Goal: Task Accomplishment & Management: Use online tool/utility

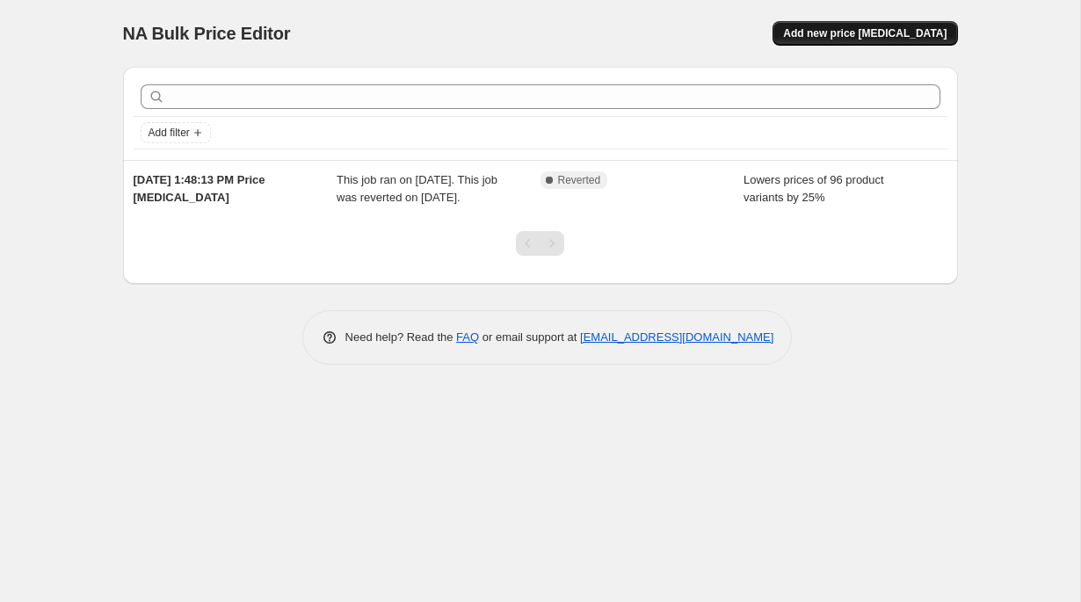
click at [933, 40] on span "Add new price [MEDICAL_DATA]" at bounding box center [864, 33] width 163 height 14
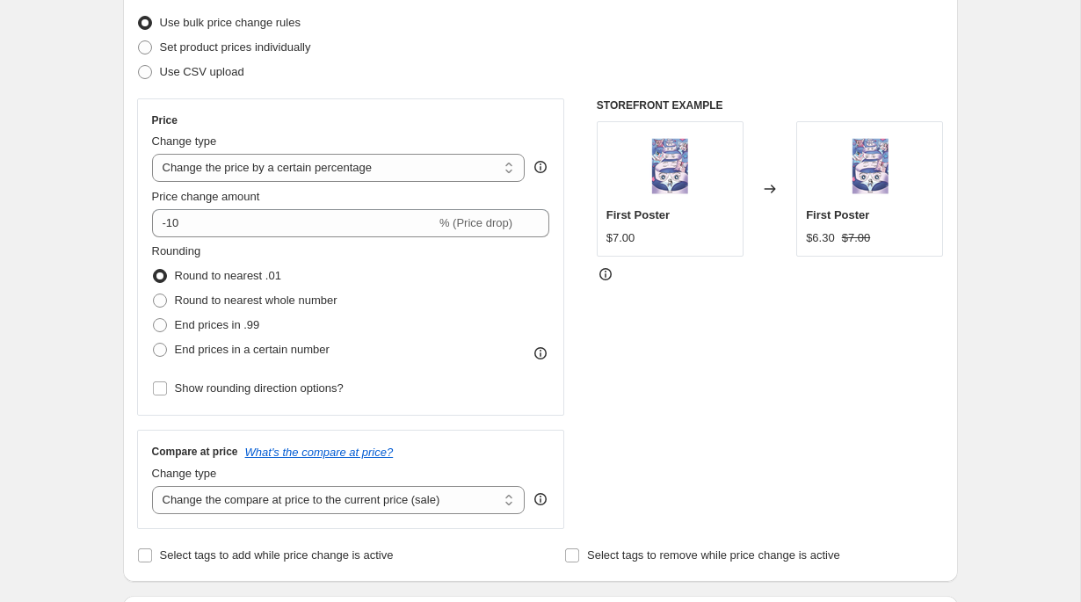
scroll to position [180, 0]
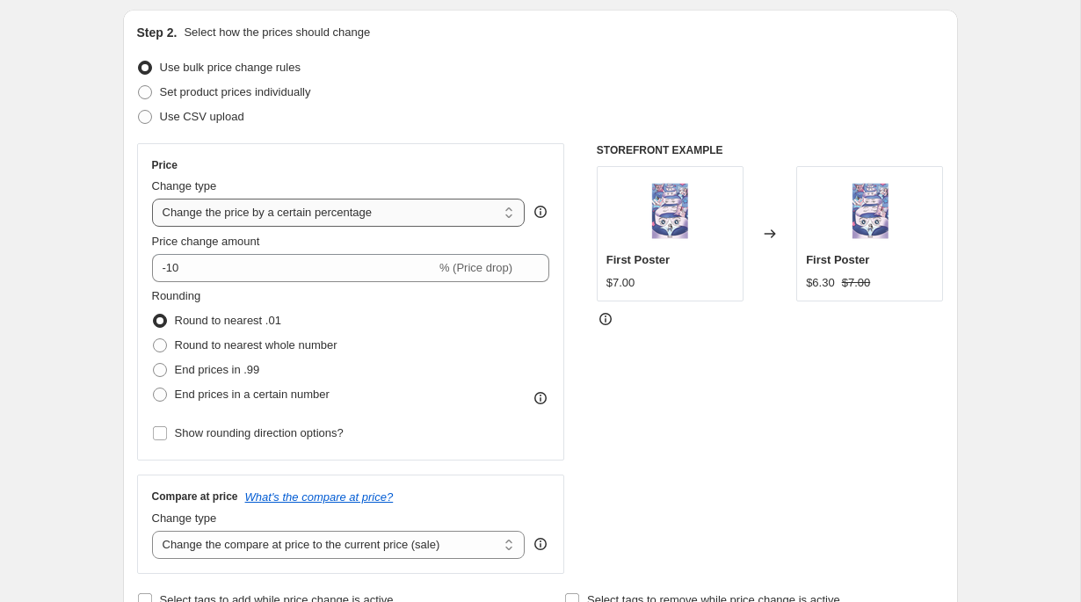
click at [299, 210] on select "Change the price to a certain amount Change the price by a certain amount Chang…" at bounding box center [339, 213] width 374 height 28
select select "to"
click at [152, 199] on select "Change the price to a certain amount Change the price by a certain amount Chang…" at bounding box center [339, 213] width 374 height 28
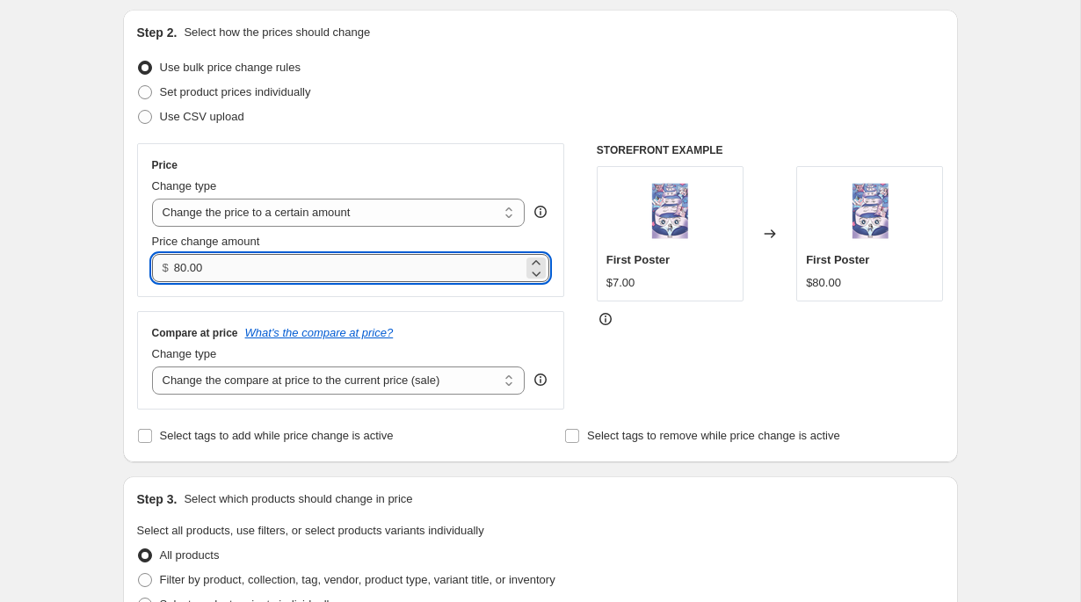
click at [265, 271] on input "80.00" at bounding box center [348, 268] width 349 height 28
type input "15.00"
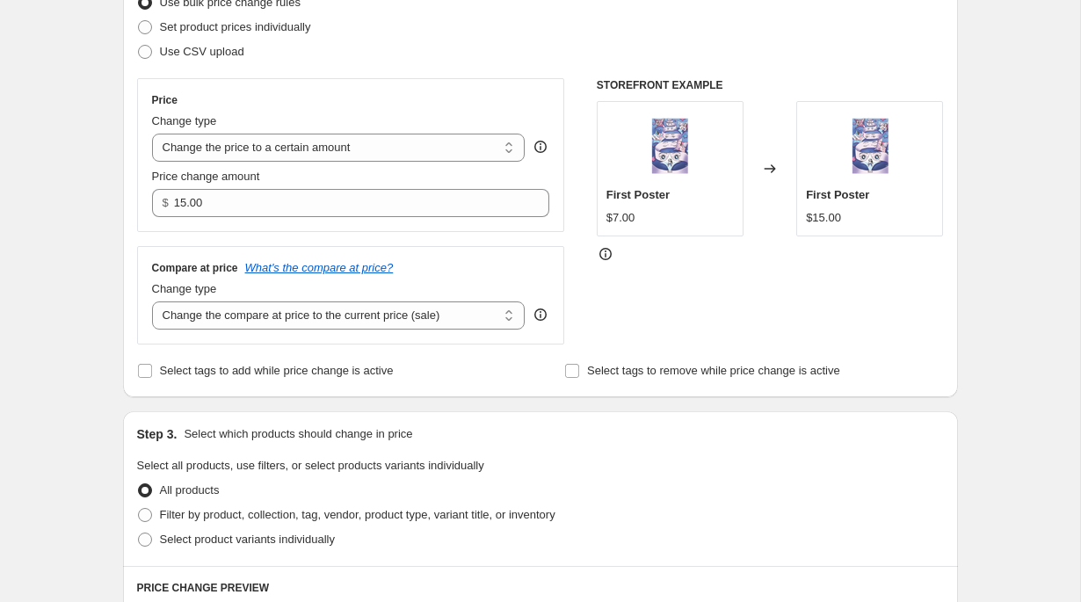
scroll to position [411, 0]
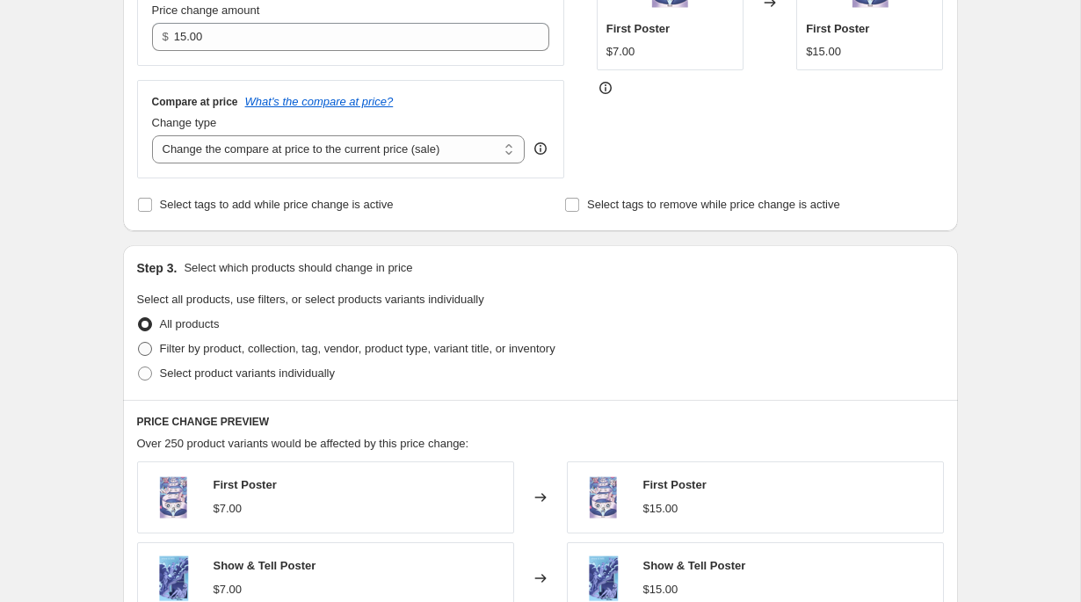
click at [184, 352] on span "Filter by product, collection, tag, vendor, product type, variant title, or inv…" at bounding box center [358, 348] width 396 height 13
click at [139, 343] on input "Filter by product, collection, tag, vendor, product type, variant title, or inv…" at bounding box center [138, 342] width 1 height 1
radio input "true"
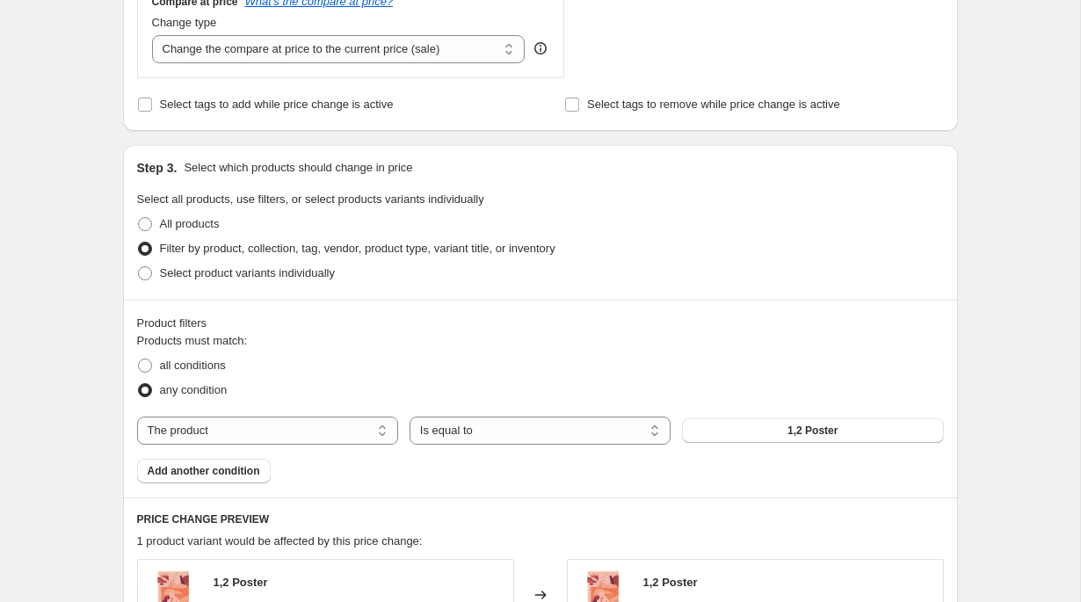
scroll to position [673, 0]
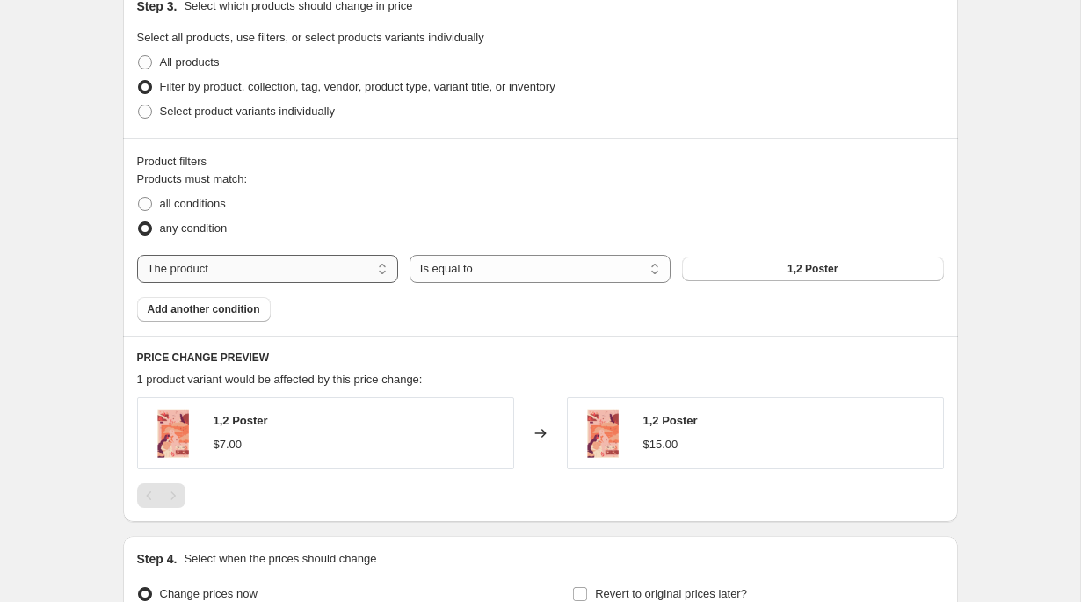
click at [266, 265] on select "The product The product's collection The product's tag The product's vendor The…" at bounding box center [267, 269] width 261 height 28
select select "product_type"
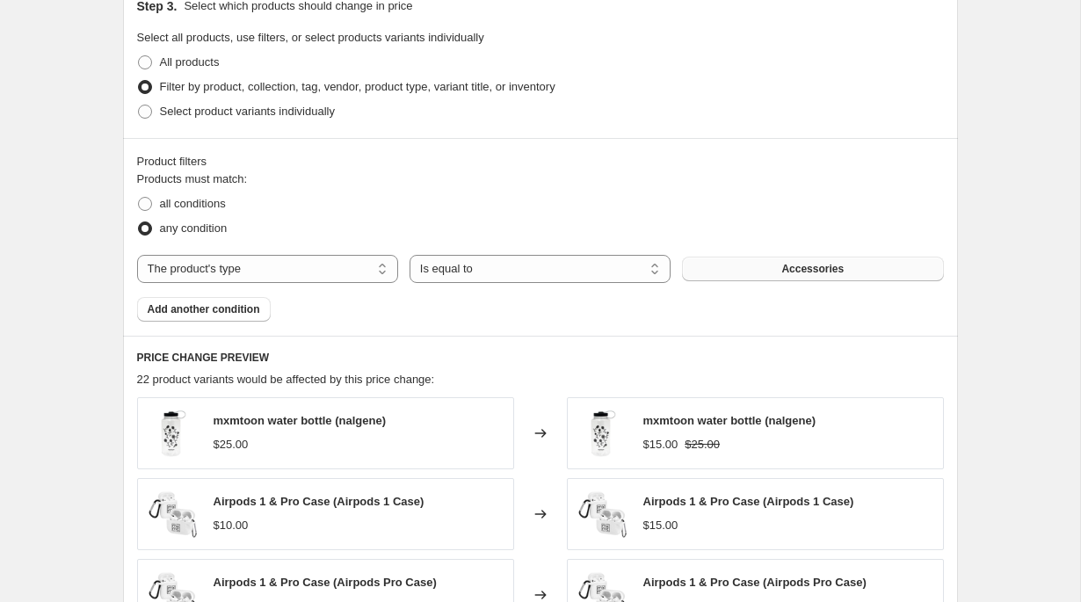
click at [739, 261] on button "Accessories" at bounding box center [812, 269] width 261 height 25
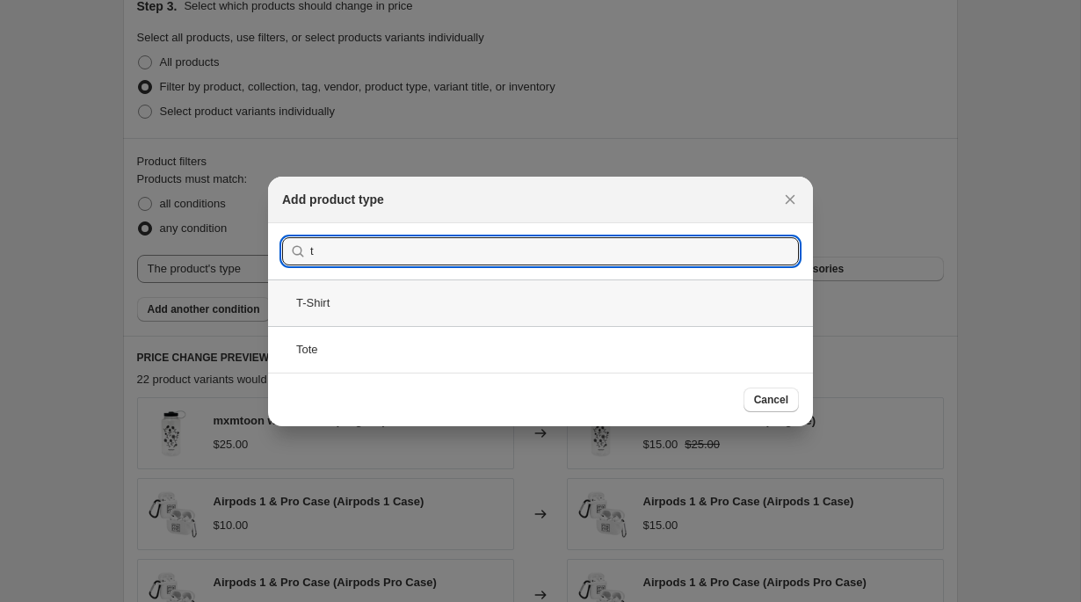
type input "t"
click at [490, 280] on div "T-Shirt" at bounding box center [540, 303] width 545 height 47
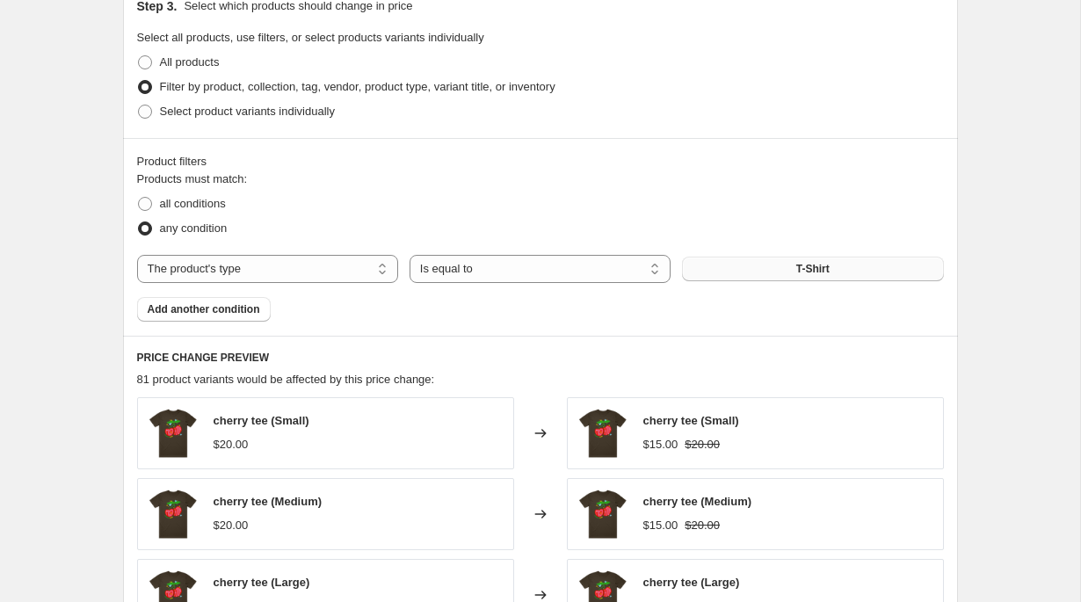
click at [807, 266] on span "T-Shirt" at bounding box center [812, 269] width 33 height 14
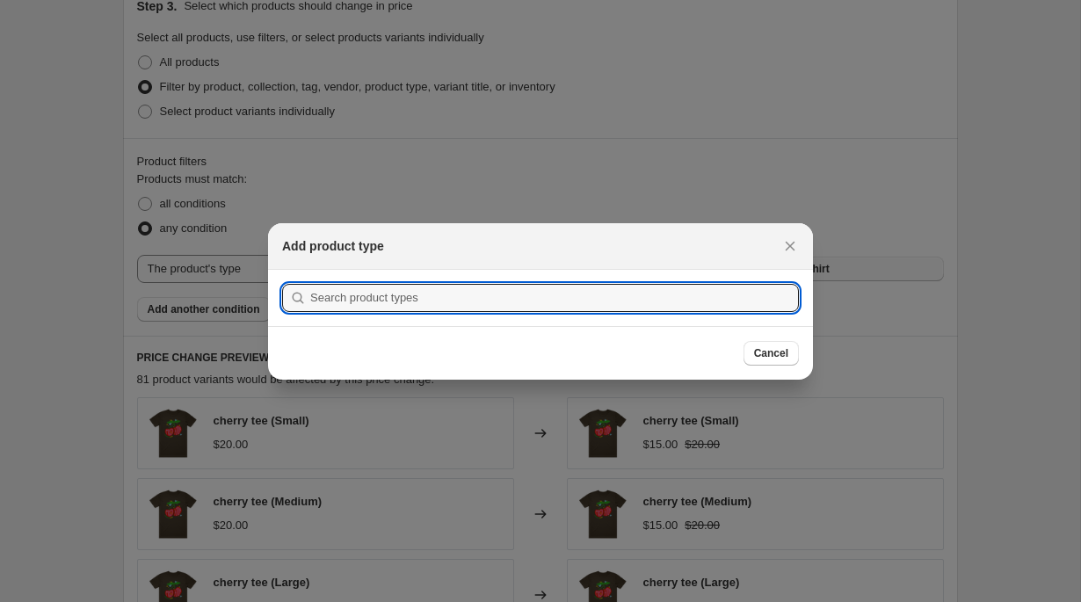
scroll to position [0, 0]
type input "sh"
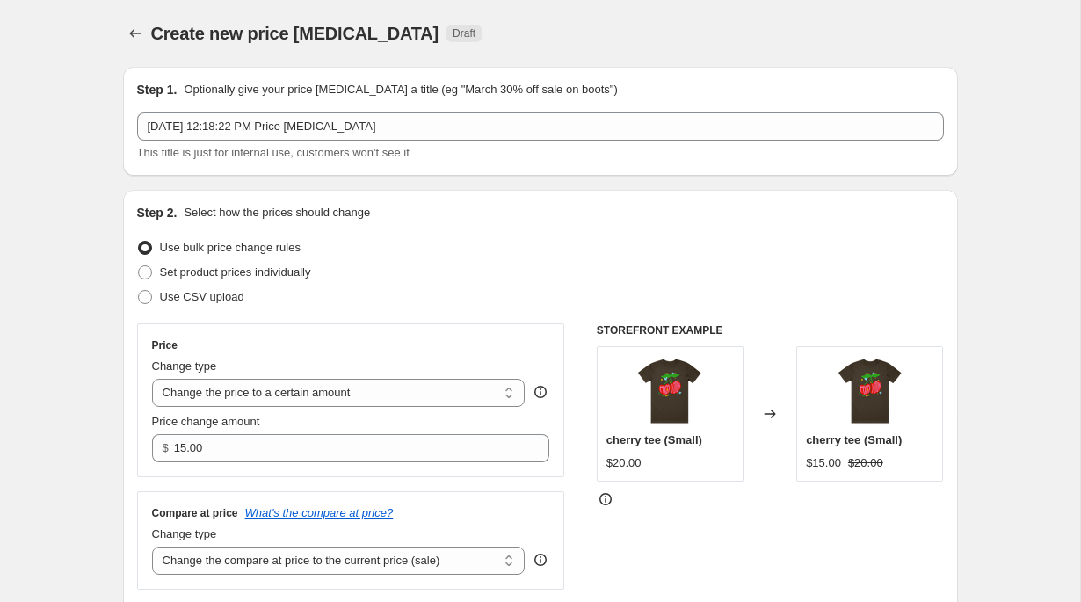
scroll to position [673, 0]
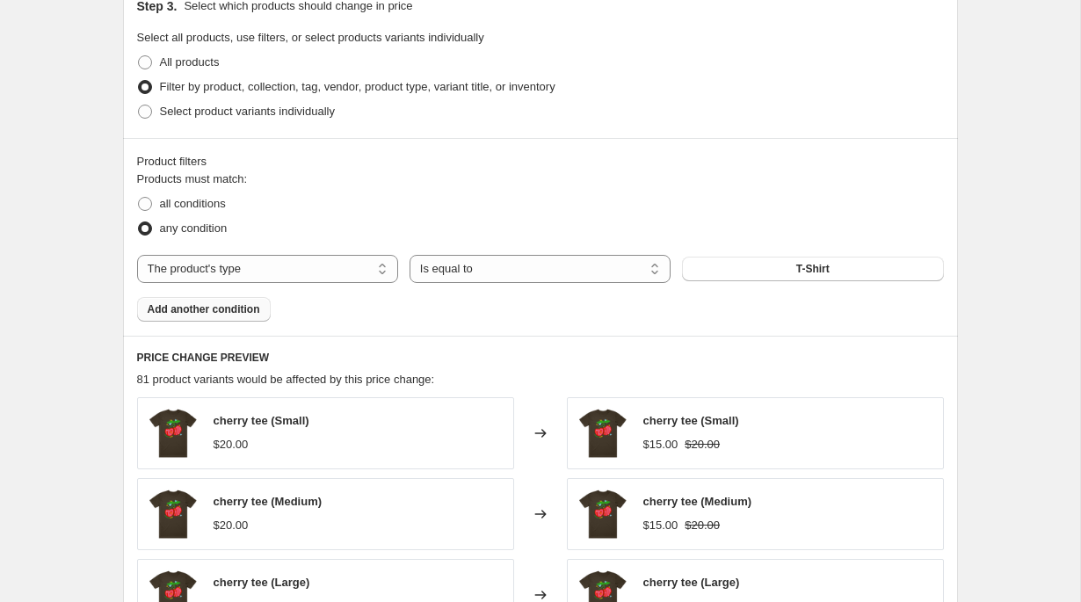
click at [170, 314] on span "Add another condition" at bounding box center [204, 309] width 113 height 14
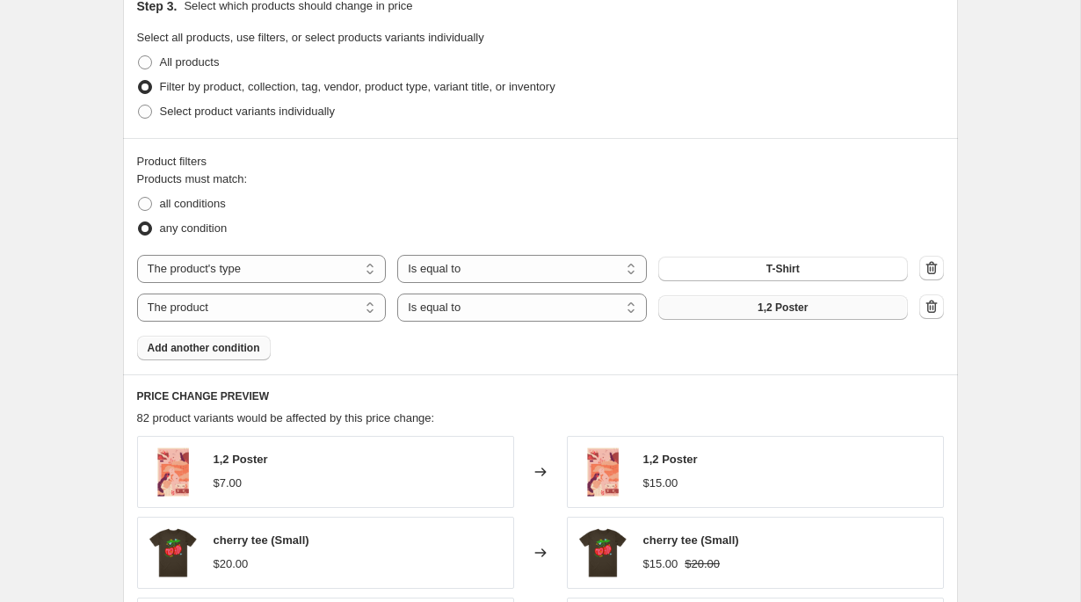
click at [880, 306] on button "1,2 Poster" at bounding box center [783, 307] width 250 height 25
click at [810, 303] on button "1,2 Poster" at bounding box center [783, 307] width 250 height 25
click at [241, 306] on select "The product The product's collection The product's tag The product's vendor The…" at bounding box center [262, 308] width 250 height 28
select select "product_type"
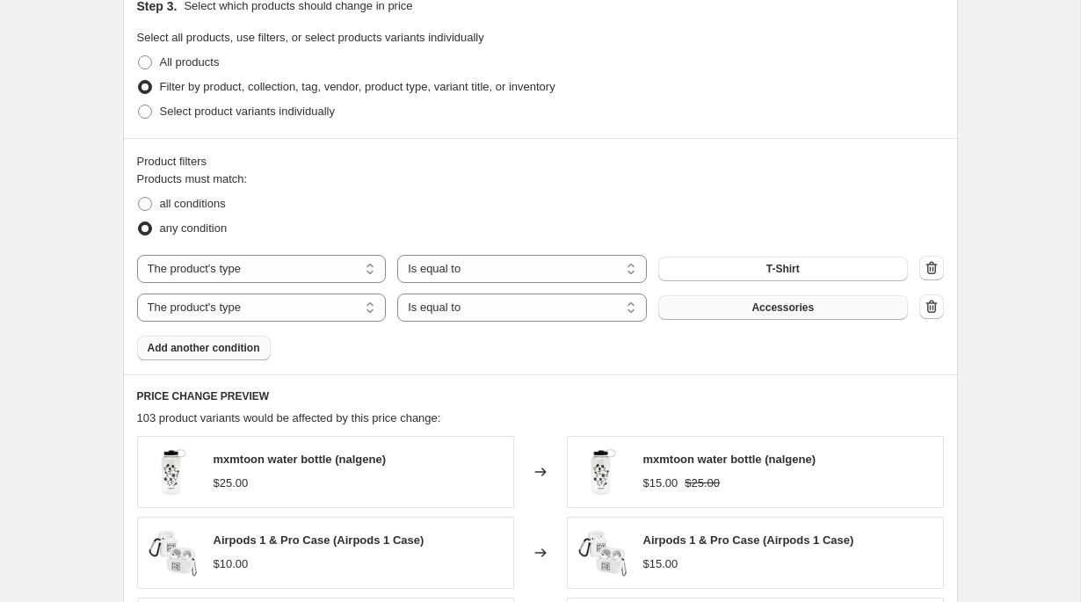
click at [802, 307] on span "Accessories" at bounding box center [783, 308] width 62 height 14
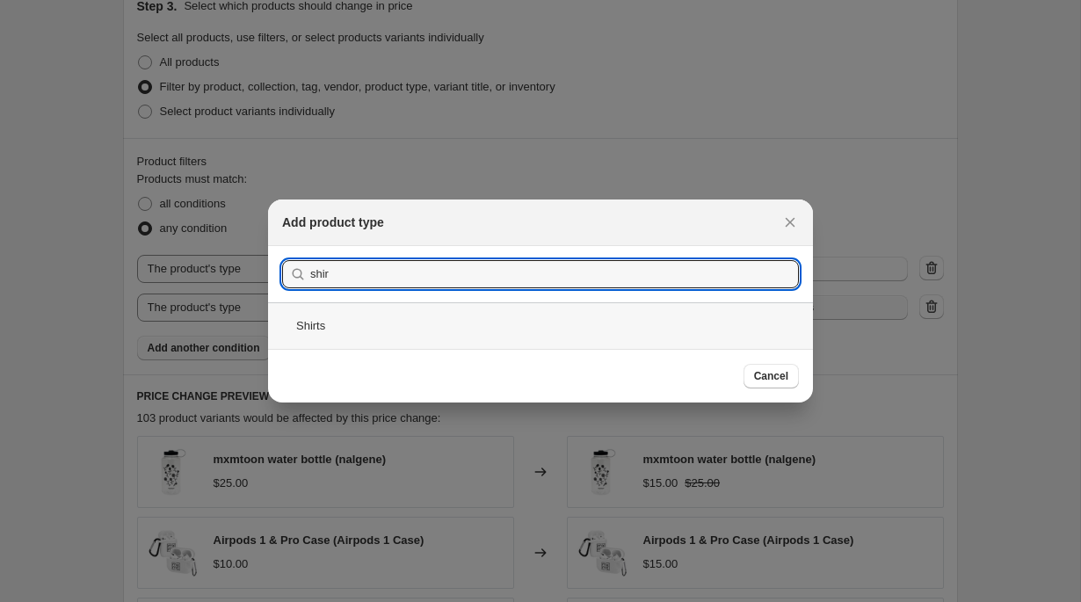
type input "shir"
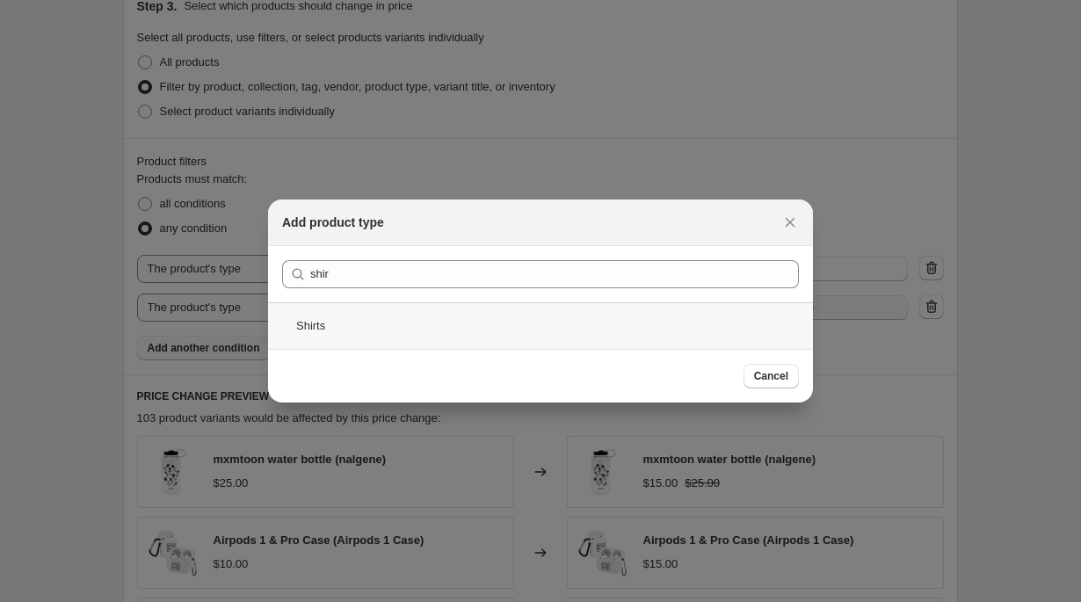
click at [386, 315] on div "Shirts" at bounding box center [540, 325] width 545 height 47
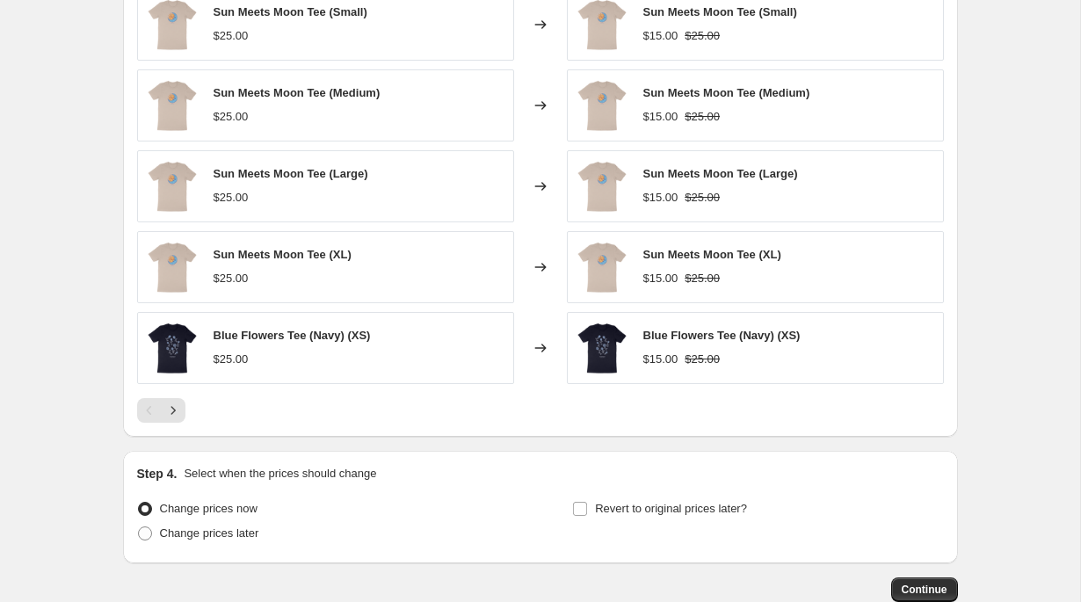
scroll to position [1227, 0]
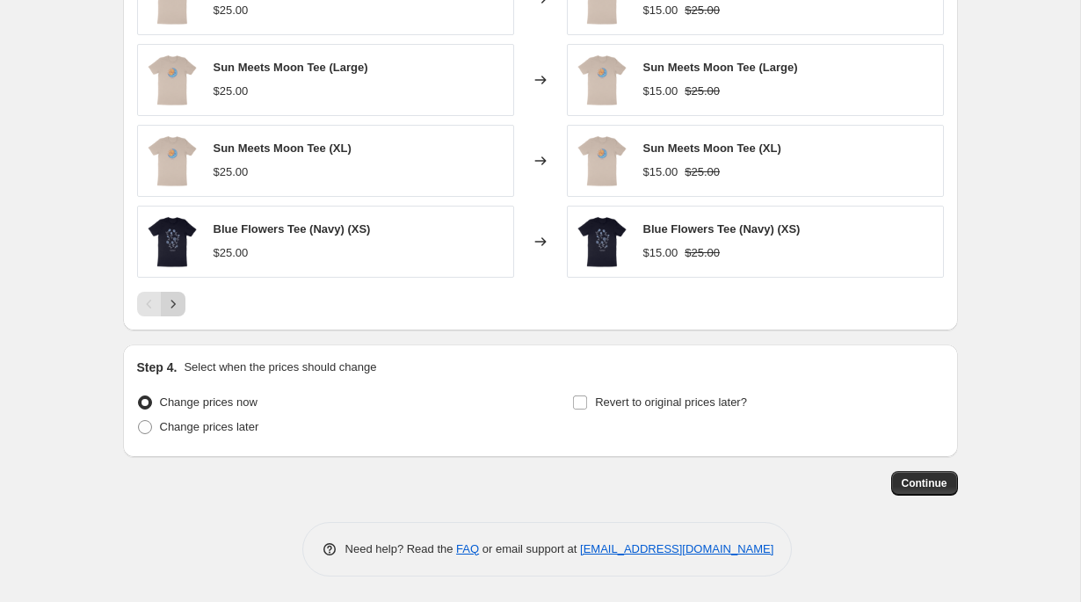
click at [175, 309] on icon "Next" at bounding box center [173, 304] width 18 height 18
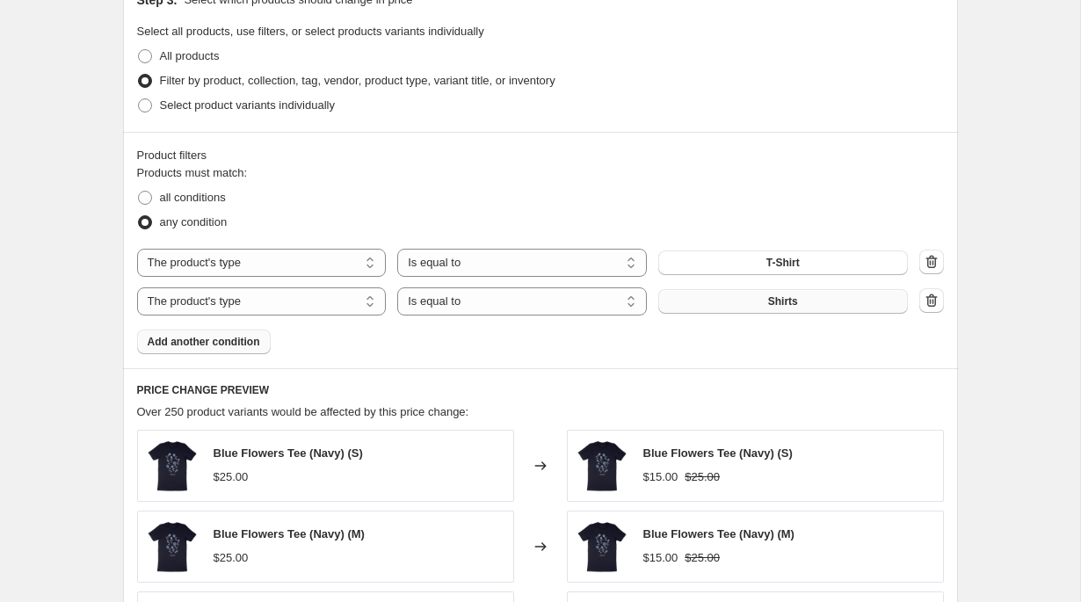
scroll to position [589, 0]
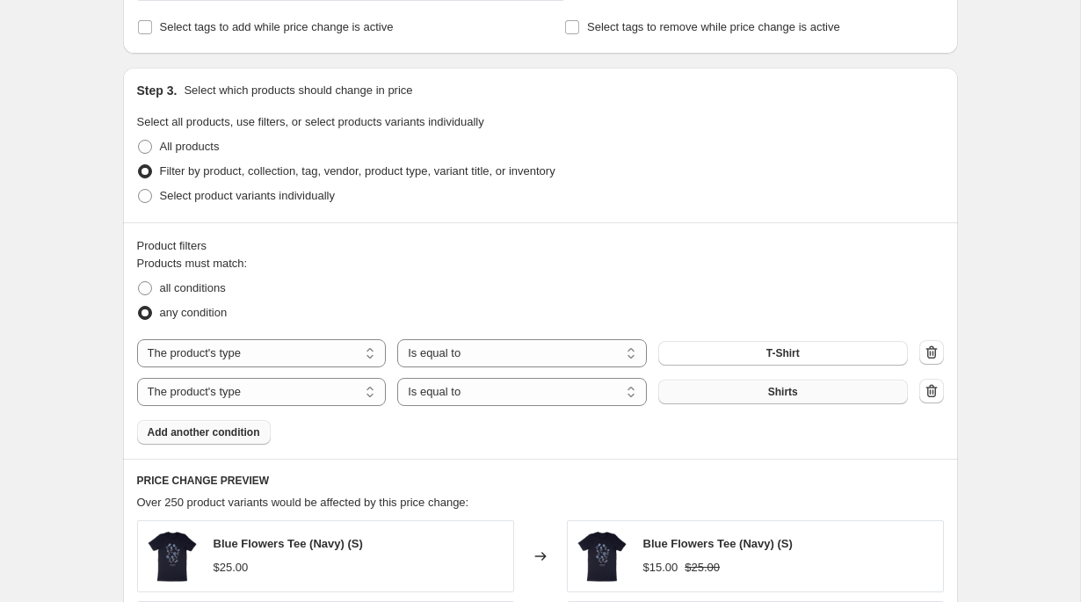
click at [231, 436] on span "Add another condition" at bounding box center [204, 432] width 113 height 14
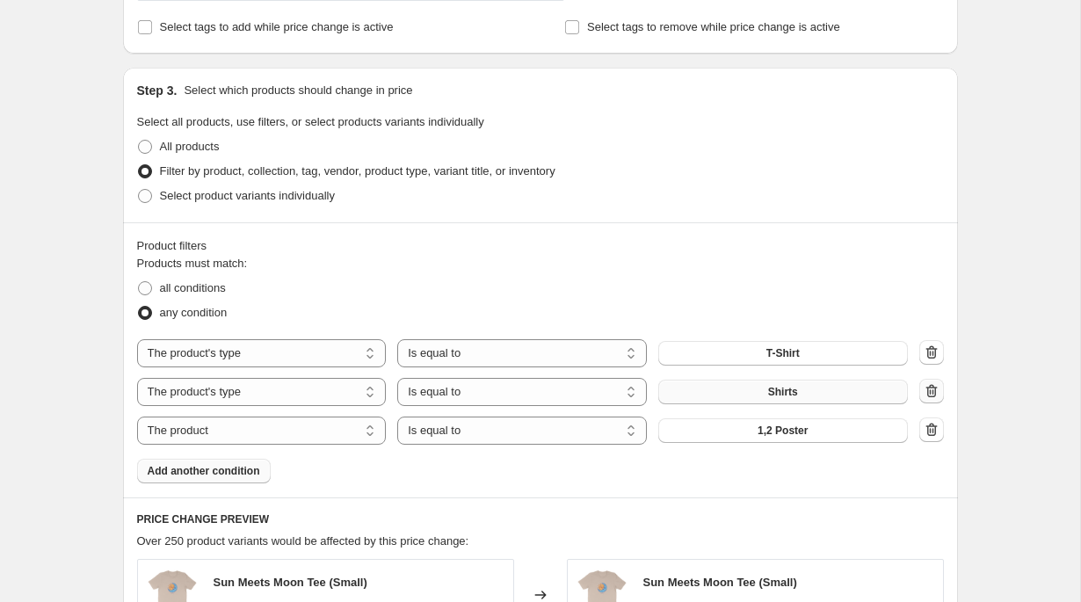
click at [936, 382] on icon "button" at bounding box center [932, 391] width 18 height 18
select select "product"
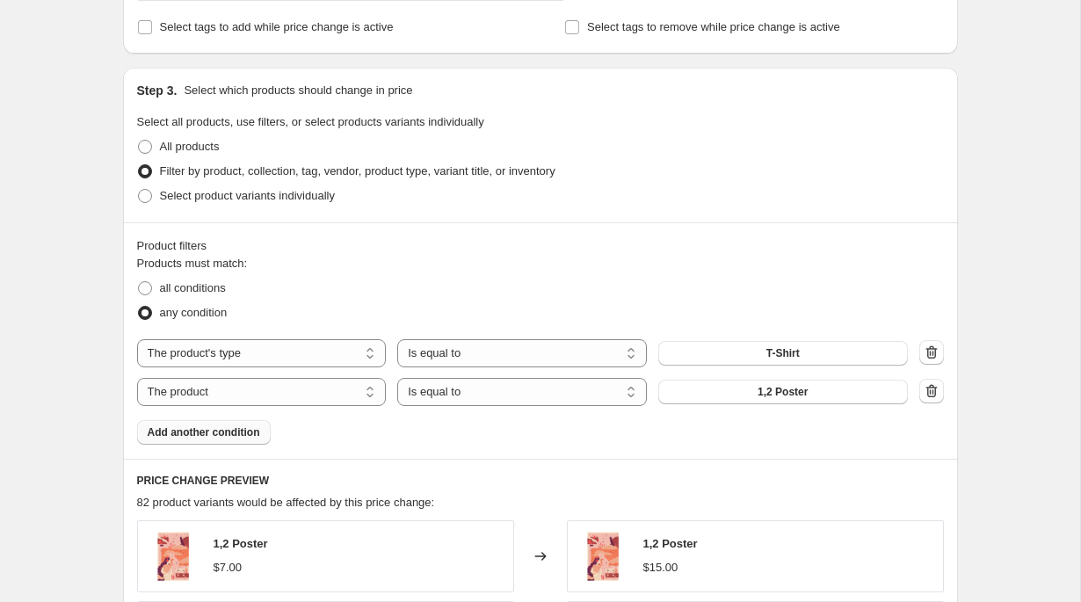
click at [936, 376] on div "The product The product's collection The product's tag The product's vendor The…" at bounding box center [540, 372] width 807 height 67
click at [933, 385] on icon "button" at bounding box center [932, 391] width 18 height 18
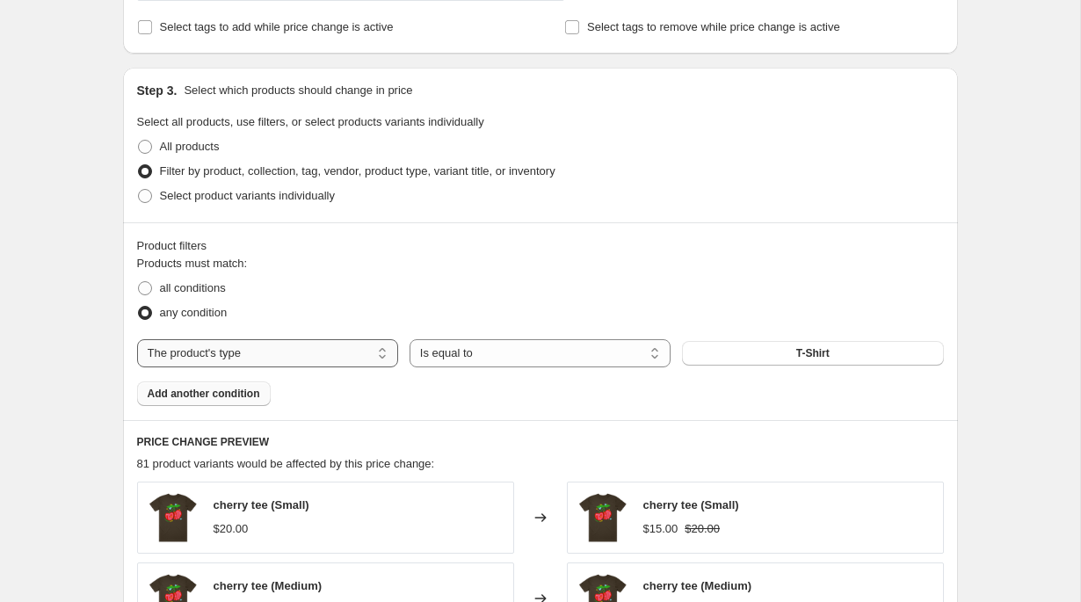
click at [302, 341] on select "The product The product's collection The product's tag The product's vendor The…" at bounding box center [267, 353] width 261 height 28
select select "product_status"
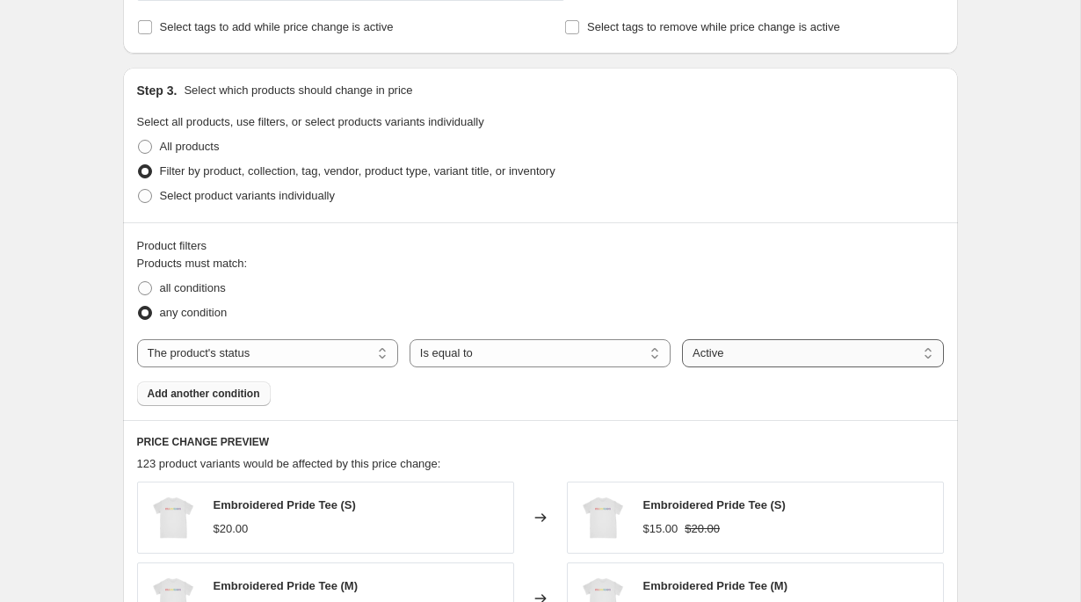
click at [754, 347] on select "Active Draft Archived" at bounding box center [812, 353] width 261 height 28
click at [202, 397] on span "Add another condition" at bounding box center [204, 394] width 113 height 14
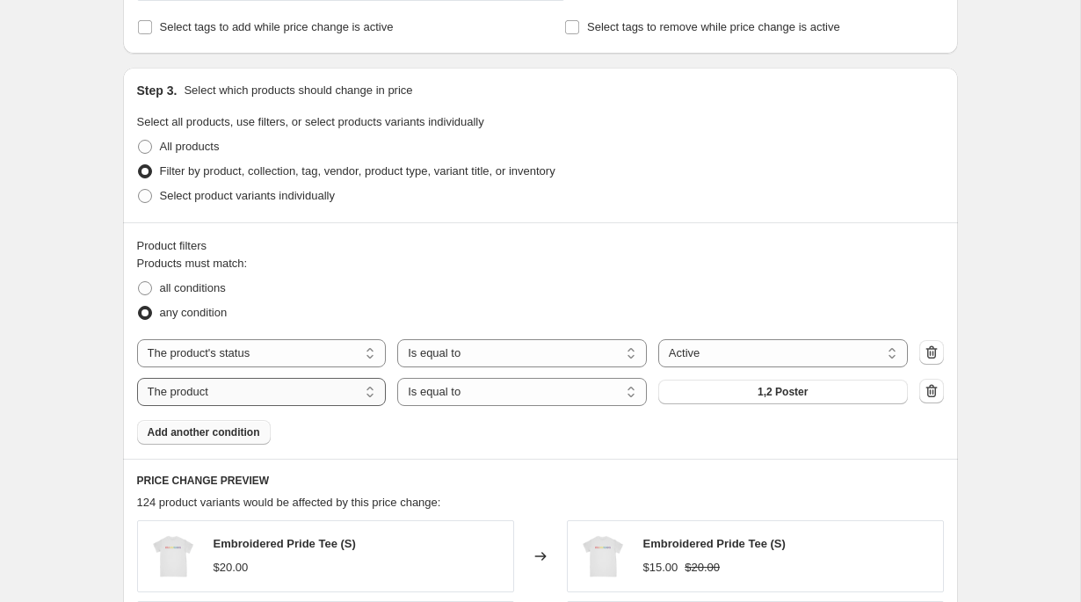
click at [207, 396] on select "The product The product's collection The product's tag The product's vendor The…" at bounding box center [262, 392] width 250 height 28
select select "tag"
click at [781, 394] on span "18X24" at bounding box center [782, 392] width 31 height 14
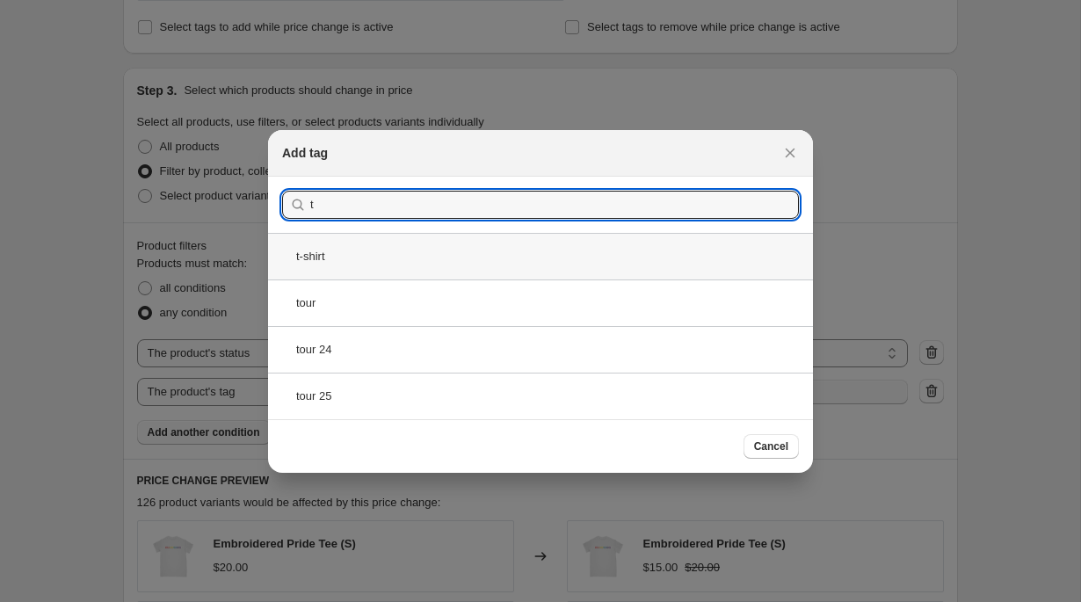
type input "t"
click at [344, 256] on div "t-shirt" at bounding box center [540, 256] width 545 height 47
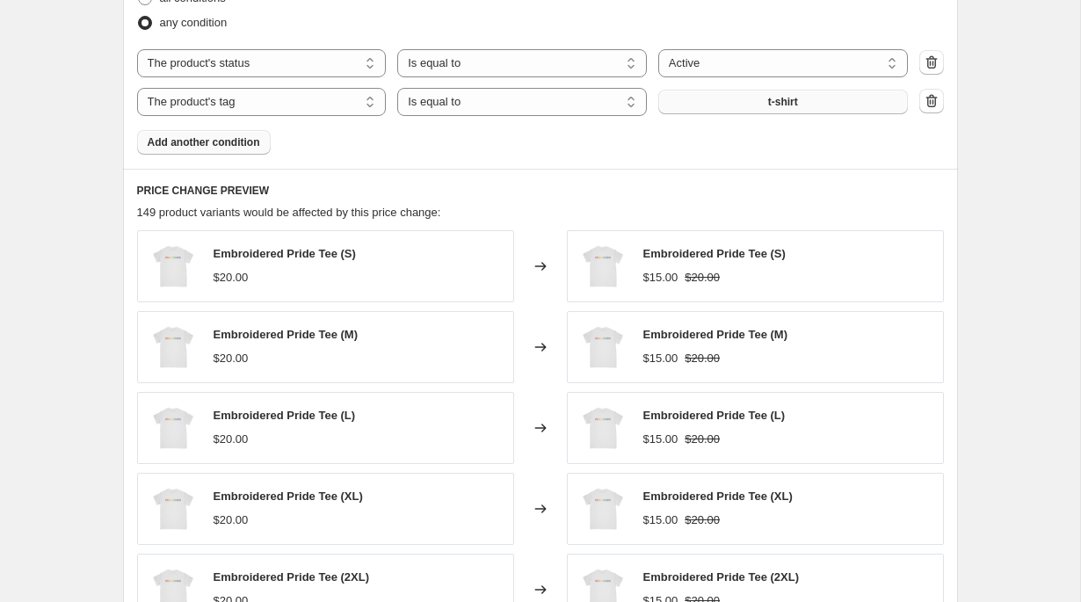
scroll to position [970, 0]
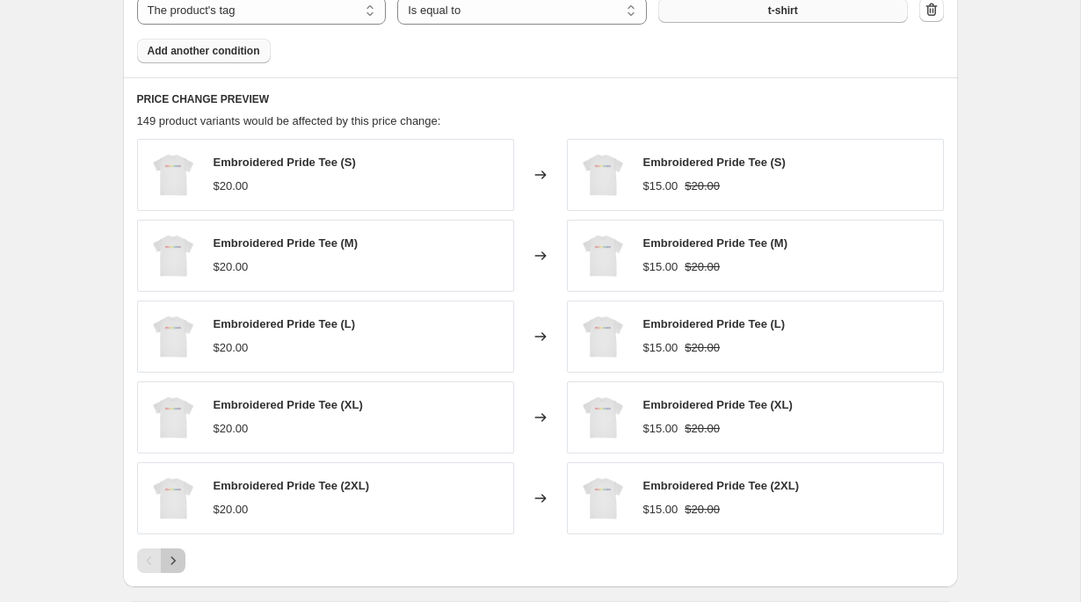
click at [178, 559] on icon "Next" at bounding box center [173, 561] width 18 height 18
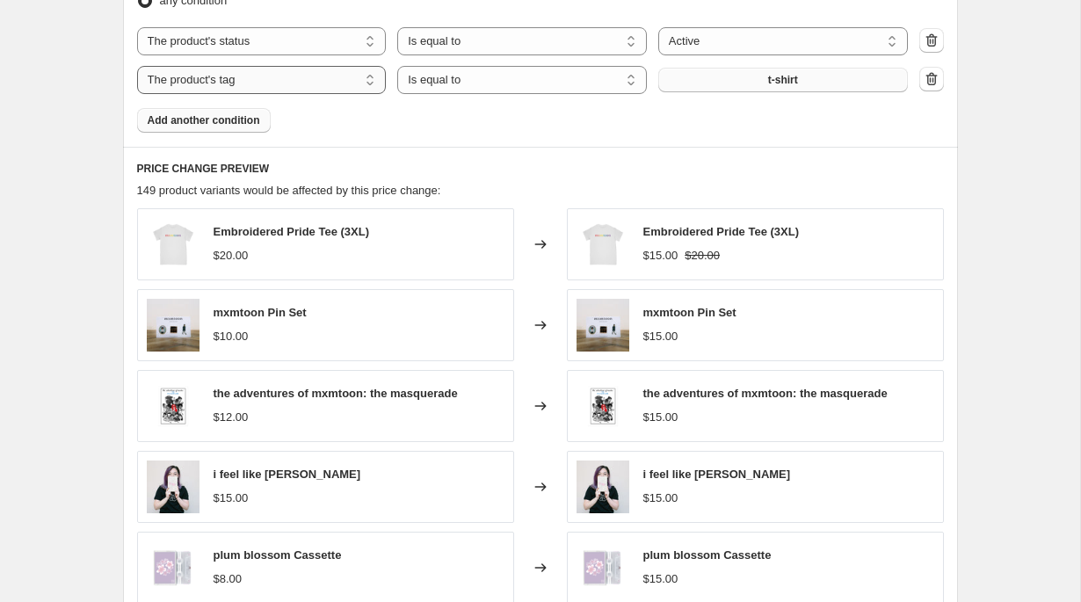
scroll to position [834, 0]
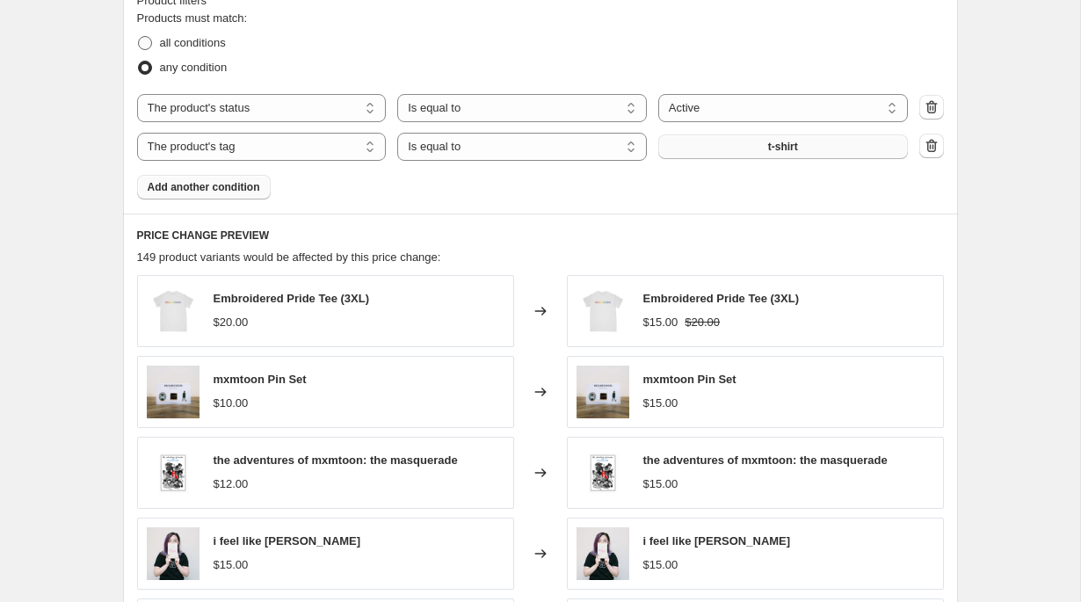
click at [214, 45] on span "all conditions" at bounding box center [193, 42] width 66 height 13
click at [139, 37] on input "all conditions" at bounding box center [138, 36] width 1 height 1
radio input "true"
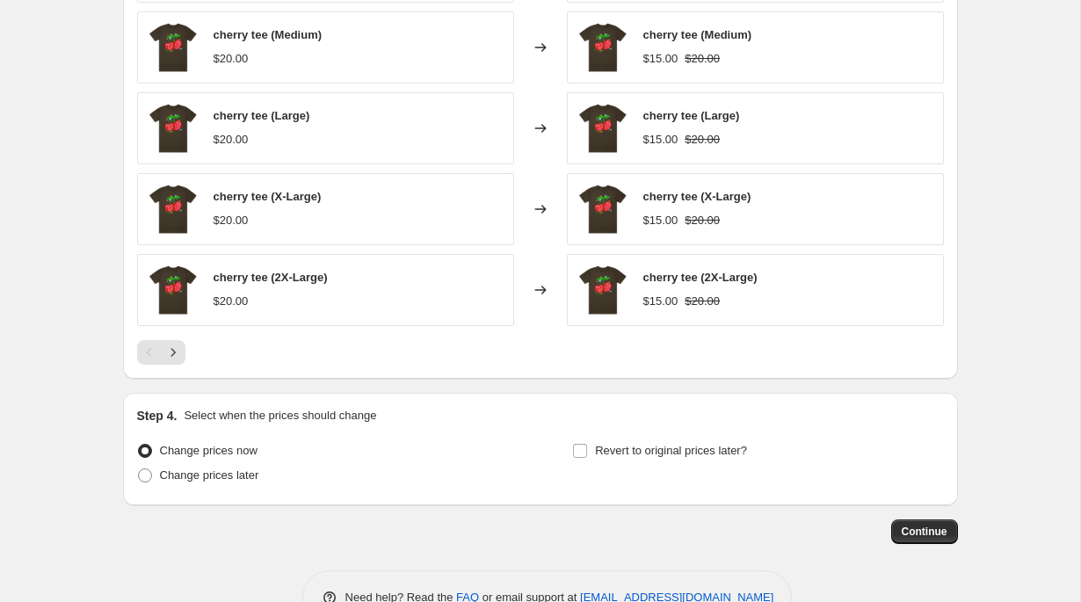
scroll to position [1227, 0]
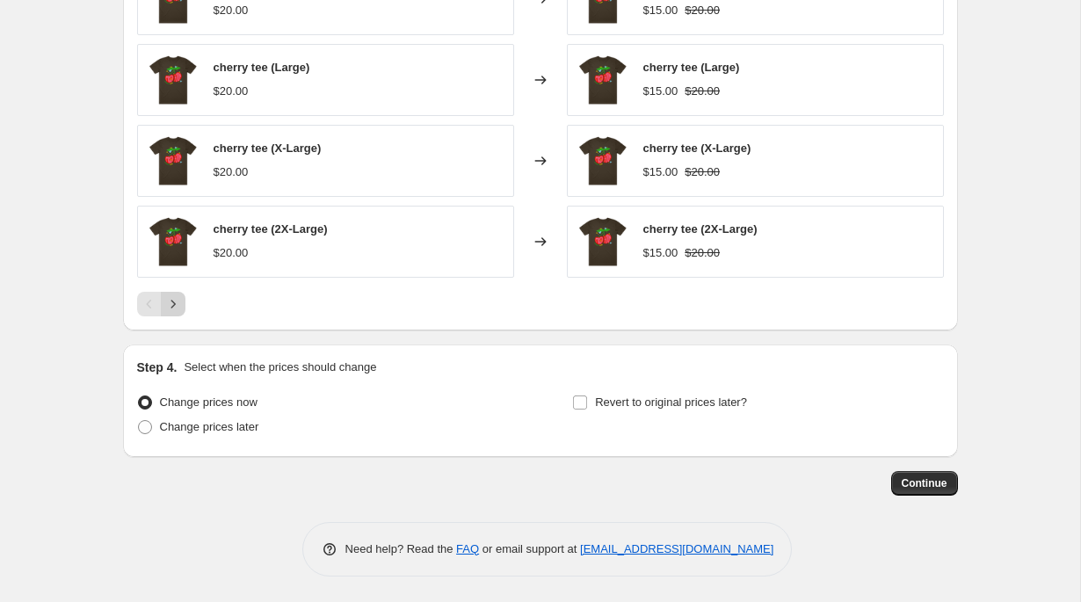
click at [171, 299] on icon "Next" at bounding box center [173, 304] width 18 height 18
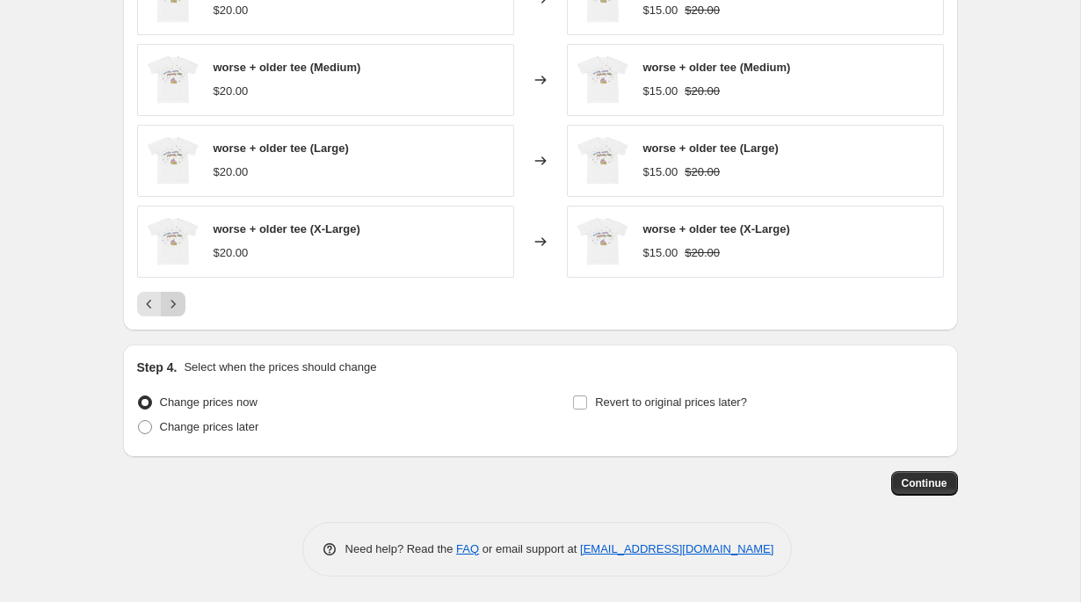
click at [175, 306] on icon "Next" at bounding box center [173, 304] width 18 height 18
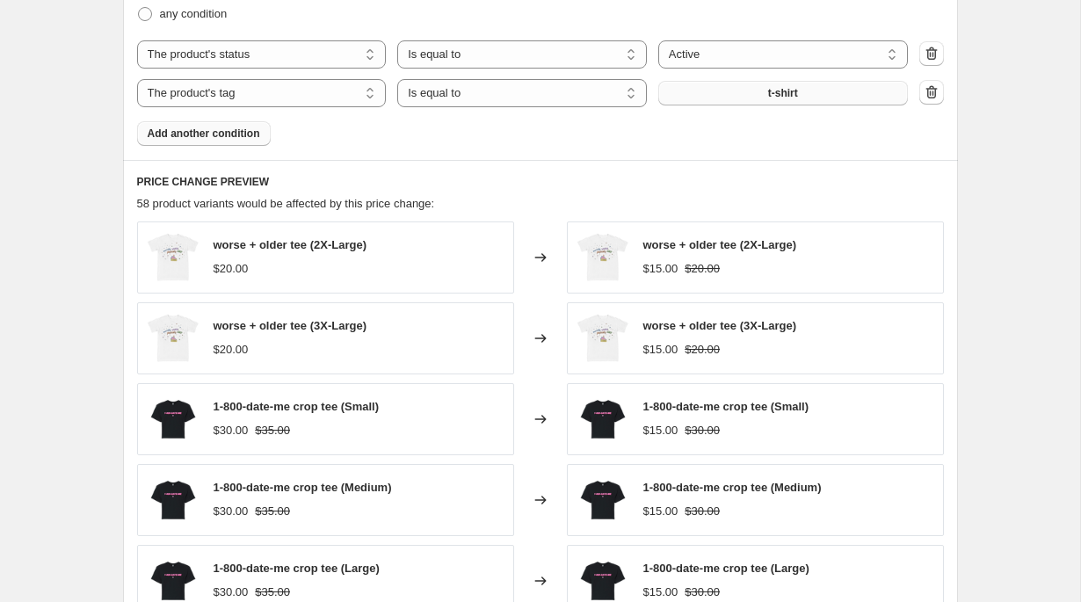
scroll to position [787, 0]
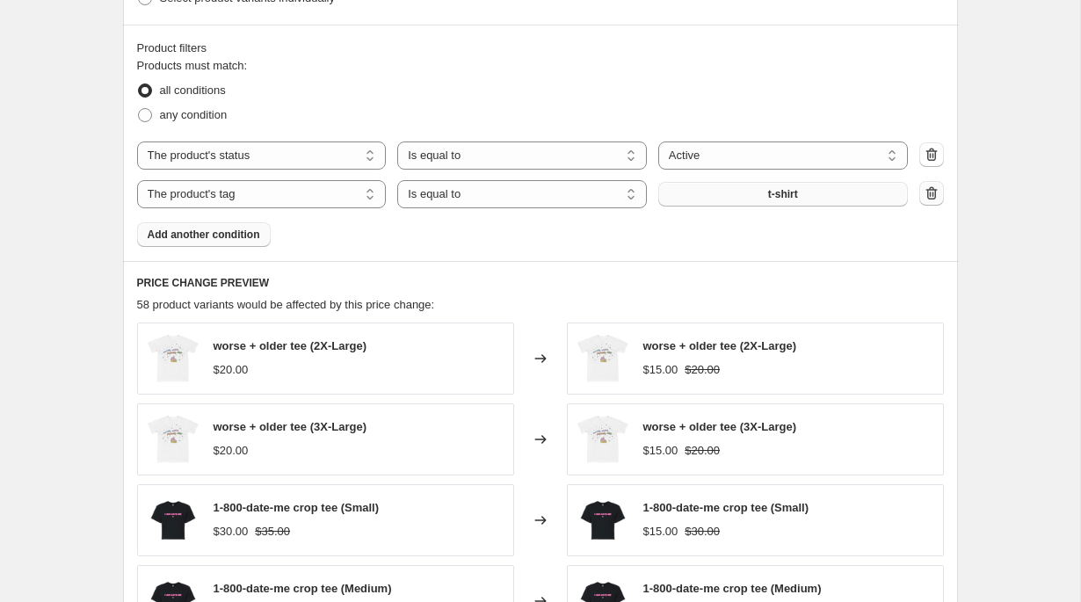
click at [934, 198] on icon "button" at bounding box center [932, 194] width 18 height 18
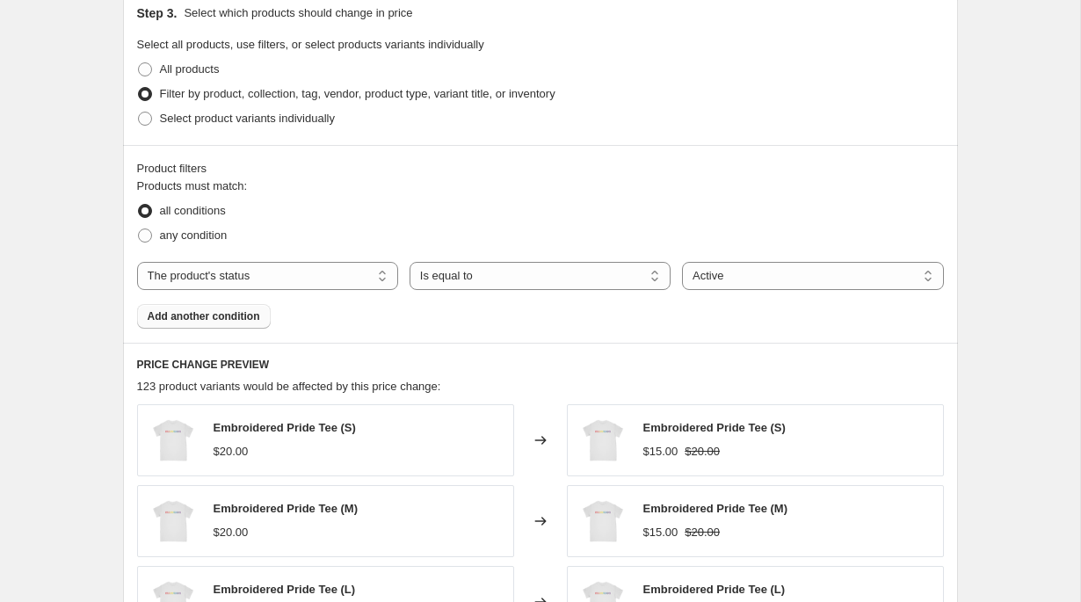
scroll to position [652, 0]
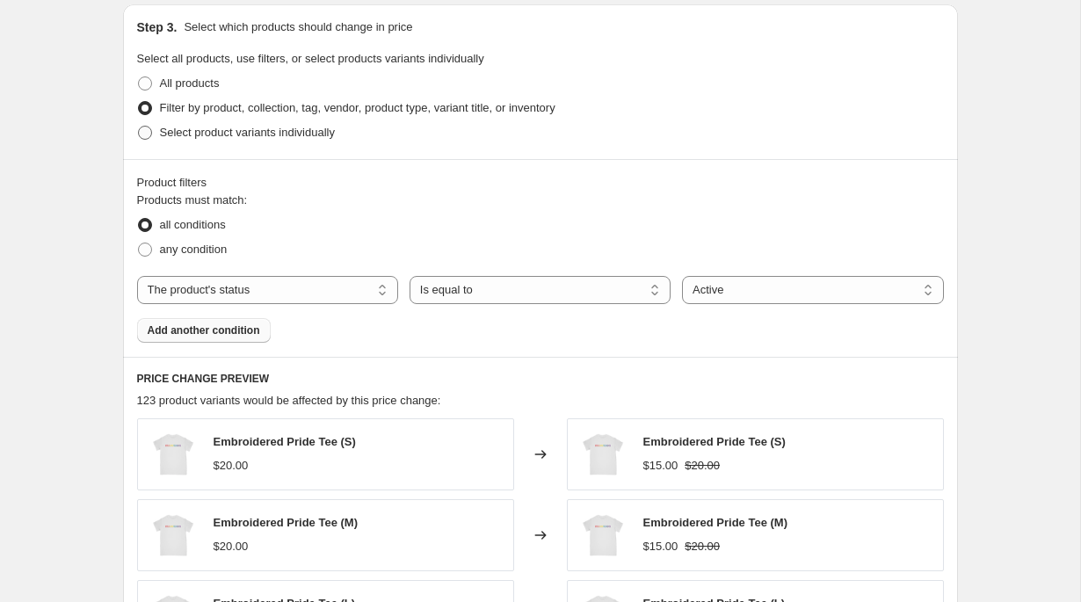
click at [233, 131] on span "Select product variants individually" at bounding box center [247, 132] width 175 height 13
click at [139, 127] on input "Select product variants individually" at bounding box center [138, 126] width 1 height 1
radio input "true"
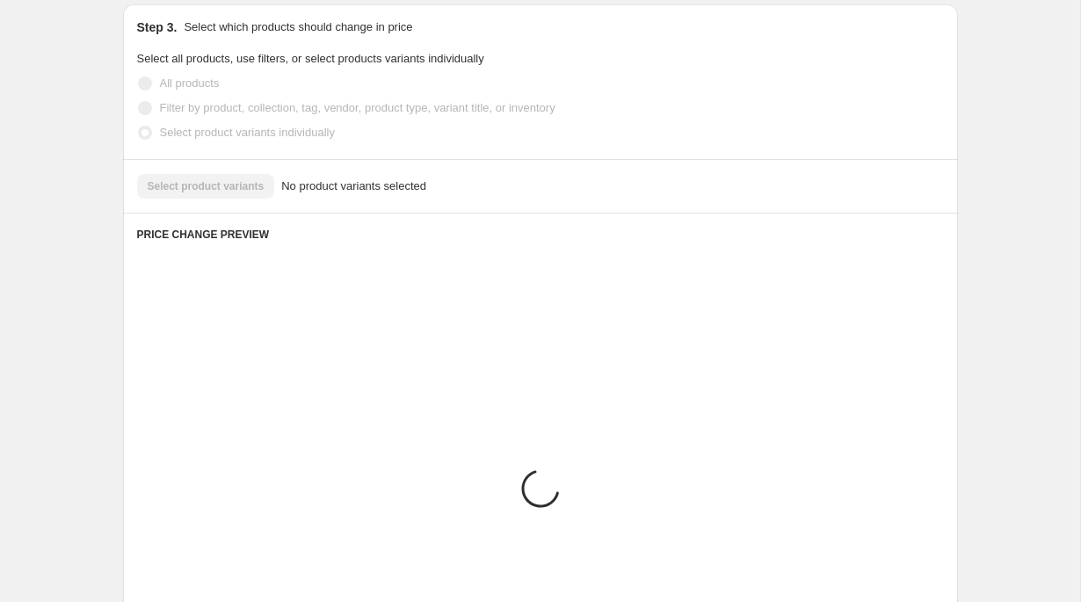
scroll to position [601, 0]
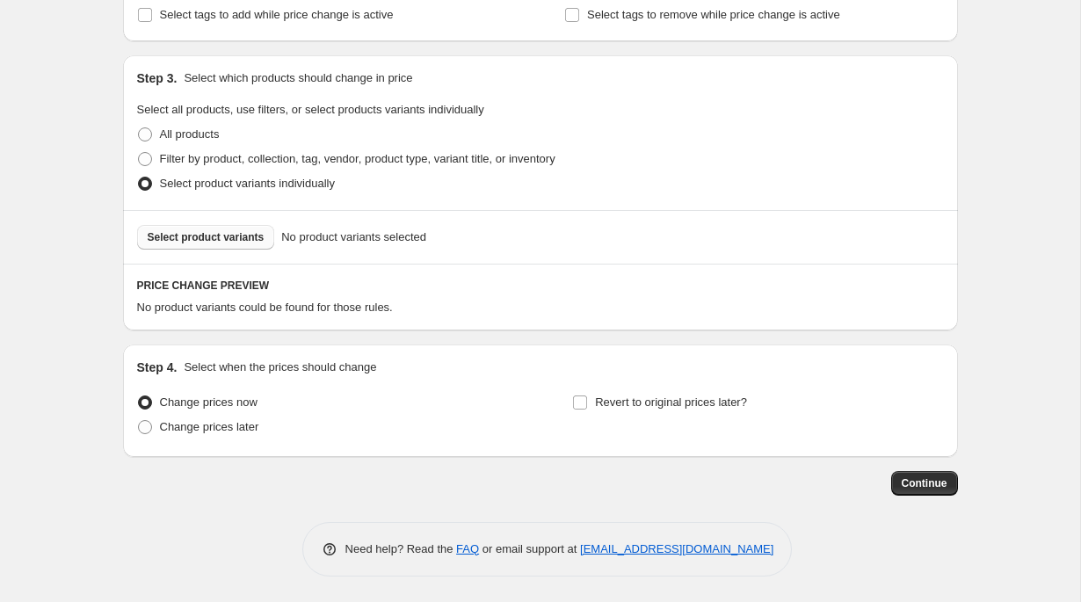
click at [217, 234] on span "Select product variants" at bounding box center [206, 237] width 117 height 14
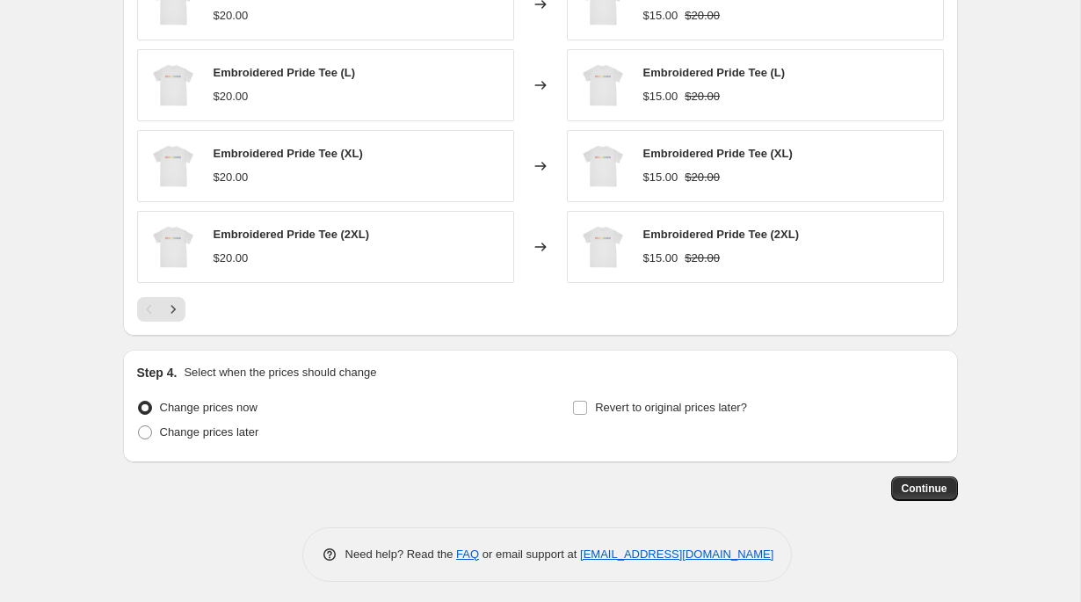
scroll to position [1044, 0]
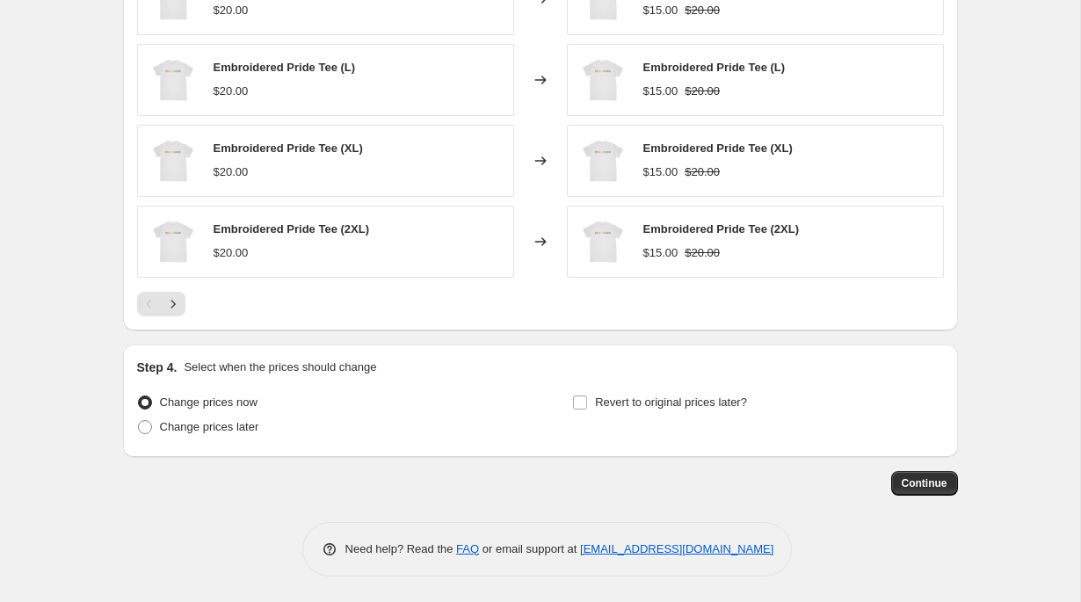
click at [209, 441] on div "Change prices now Change prices later" at bounding box center [322, 416] width 371 height 53
click at [227, 429] on span "Change prices later" at bounding box center [209, 426] width 99 height 13
click at [139, 421] on input "Change prices later" at bounding box center [138, 420] width 1 height 1
radio input "true"
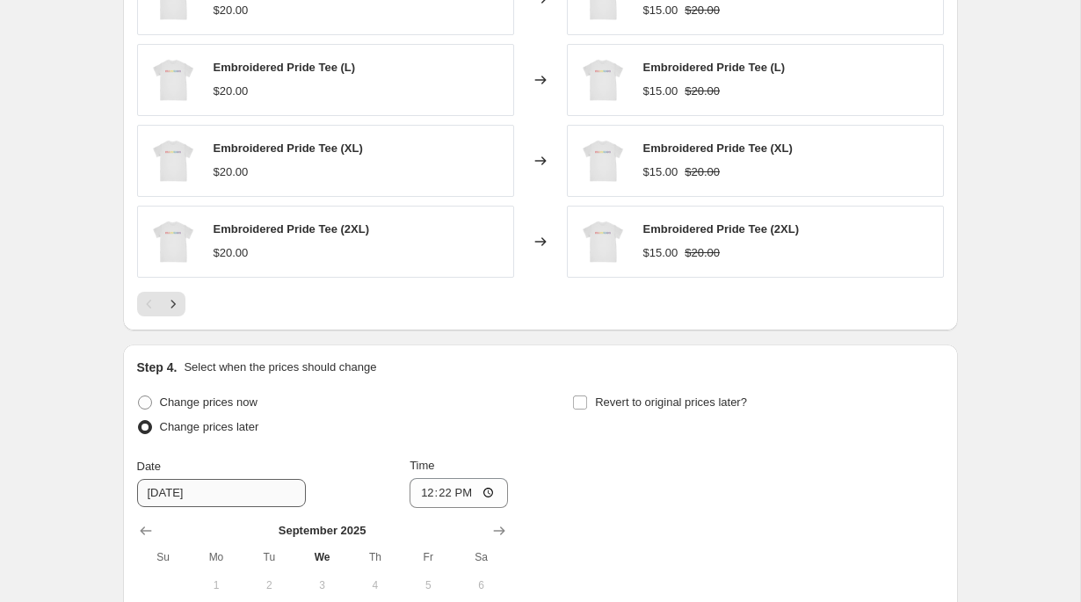
scroll to position [1177, 0]
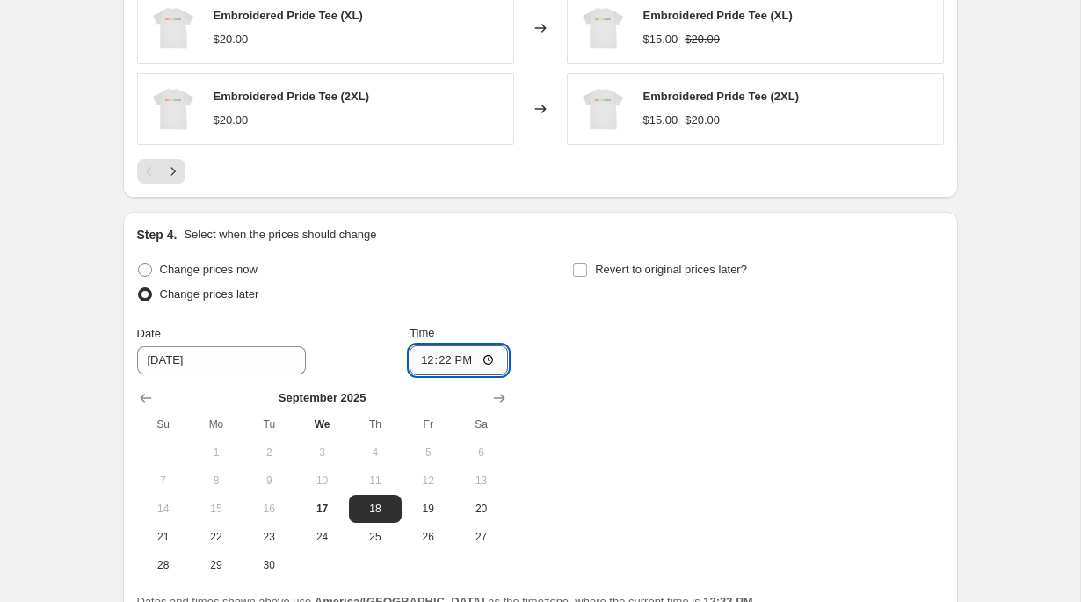
click at [425, 358] on input "12:22" at bounding box center [459, 360] width 98 height 30
click at [454, 359] on input "20:22" at bounding box center [459, 360] width 98 height 30
type input "08:22"
click at [605, 265] on span "Revert to original prices later?" at bounding box center [671, 269] width 152 height 13
click at [587, 265] on input "Revert to original prices later?" at bounding box center [580, 270] width 14 height 14
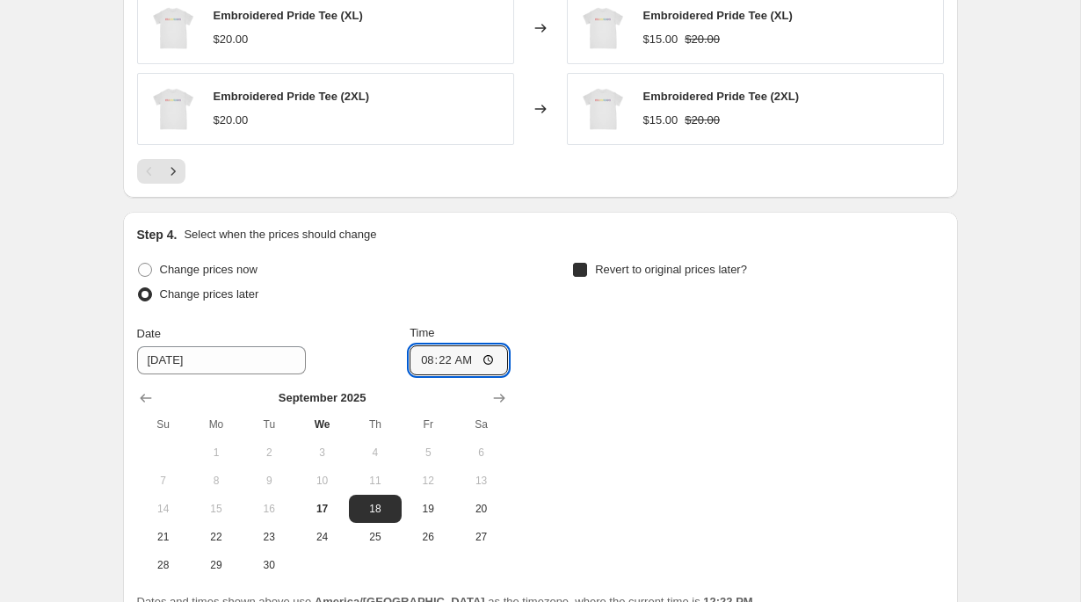
checkbox input "true"
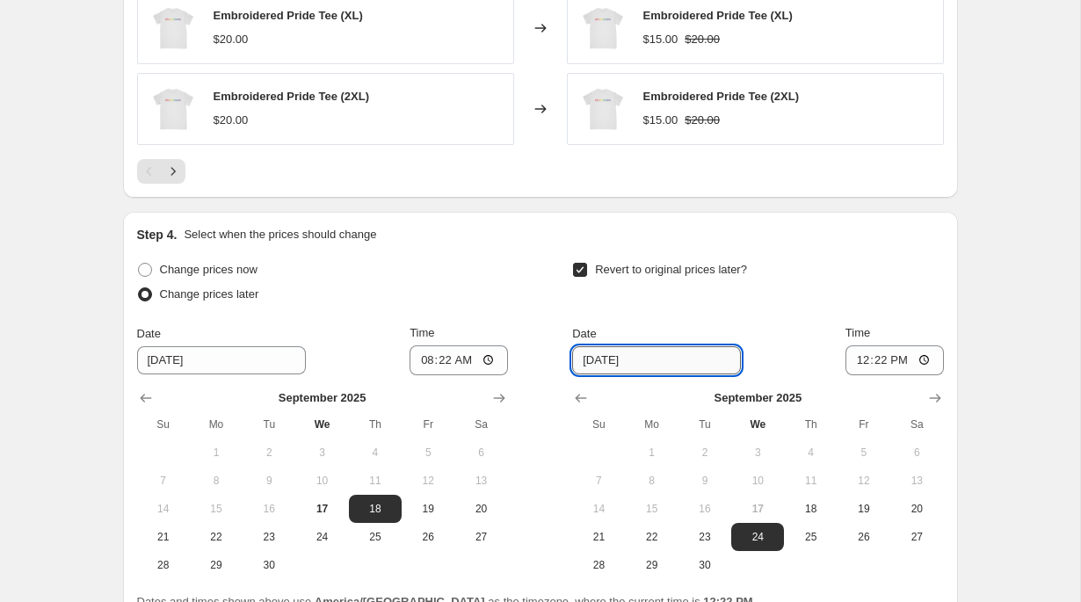
click at [596, 367] on input "[DATE]" at bounding box center [656, 360] width 169 height 28
click at [660, 532] on span "22" at bounding box center [652, 537] width 39 height 14
type input "[DATE]"
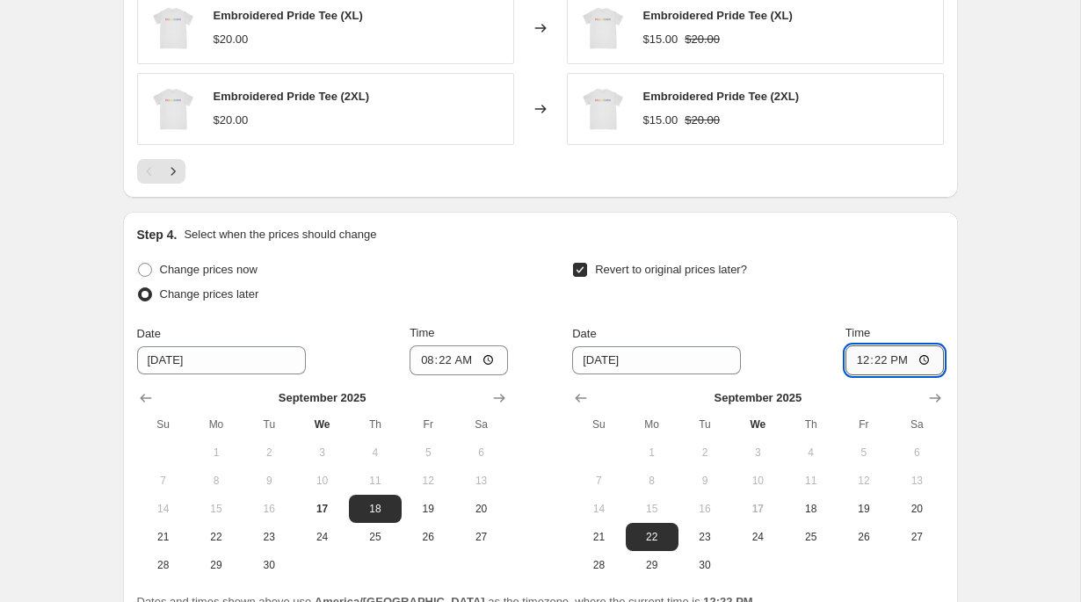
click at [865, 358] on input "12:22" at bounding box center [895, 360] width 98 height 30
click at [898, 354] on input "21:22" at bounding box center [895, 360] width 98 height 30
click at [877, 360] on input "09:22" at bounding box center [895, 360] width 98 height 30
type input "09:00"
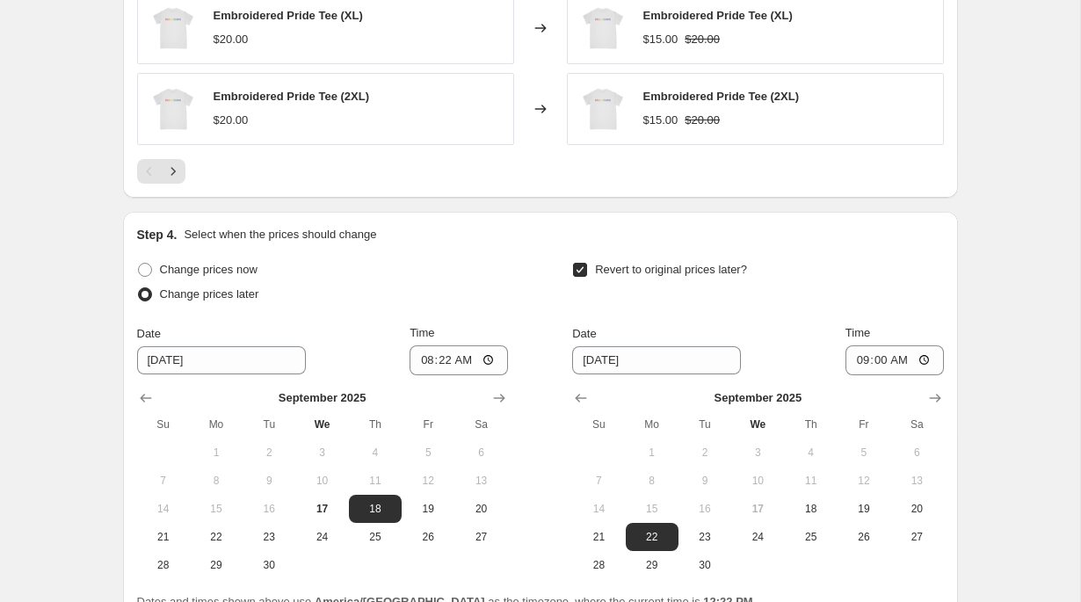
scroll to position [1345, 0]
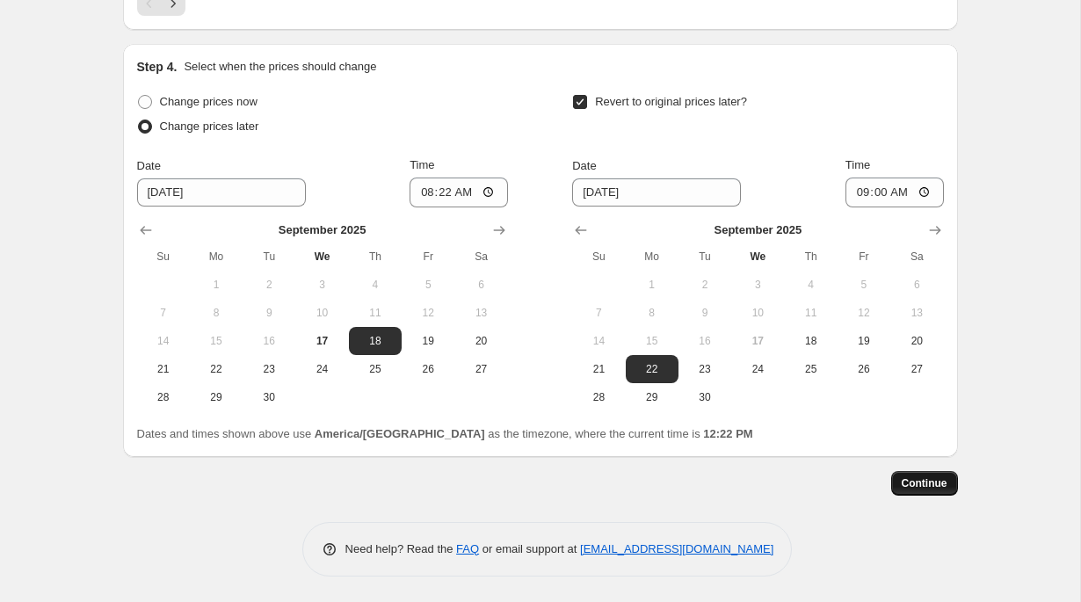
click at [909, 488] on span "Continue" at bounding box center [925, 483] width 46 height 14
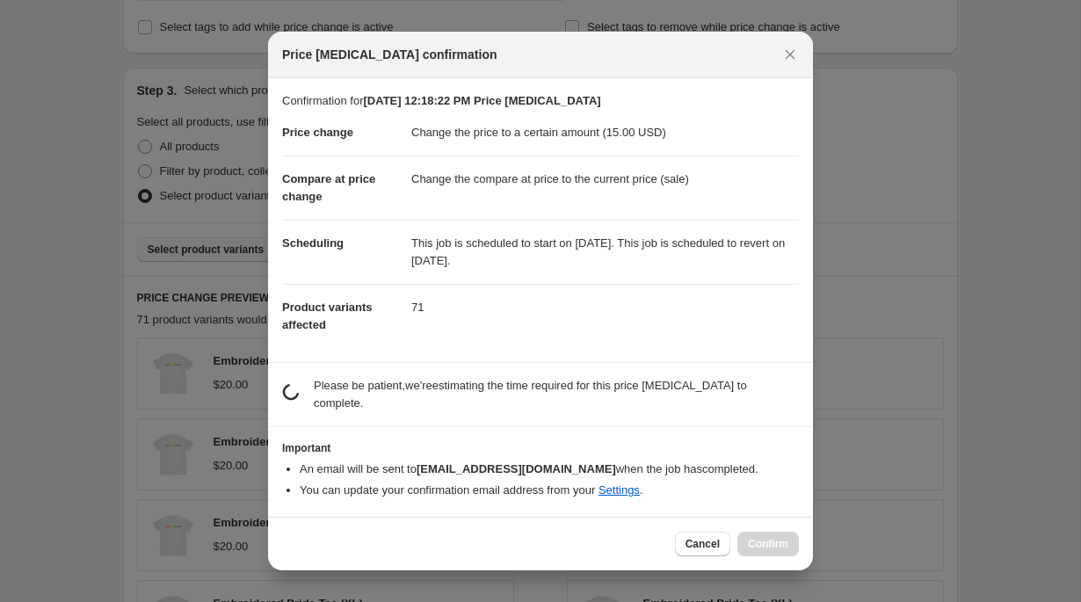
scroll to position [0, 0]
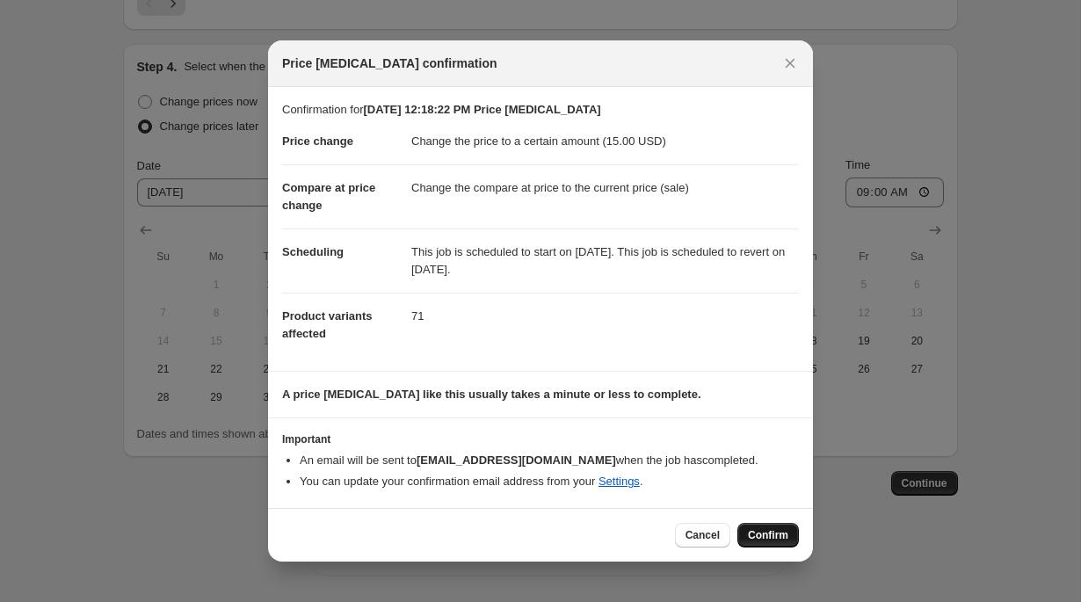
click at [754, 534] on span "Confirm" at bounding box center [768, 535] width 40 height 14
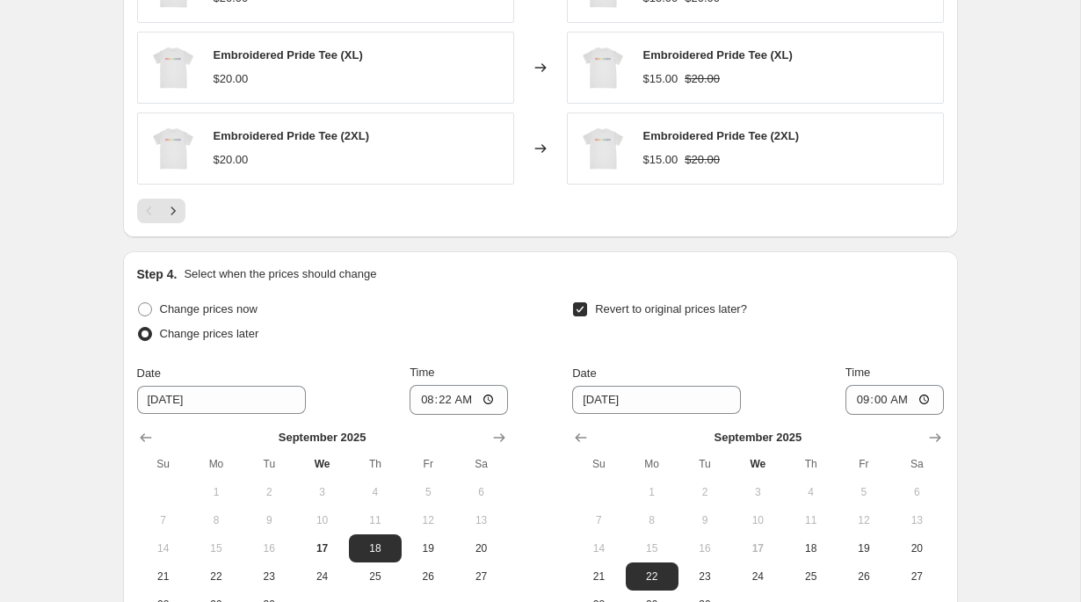
scroll to position [1446, 0]
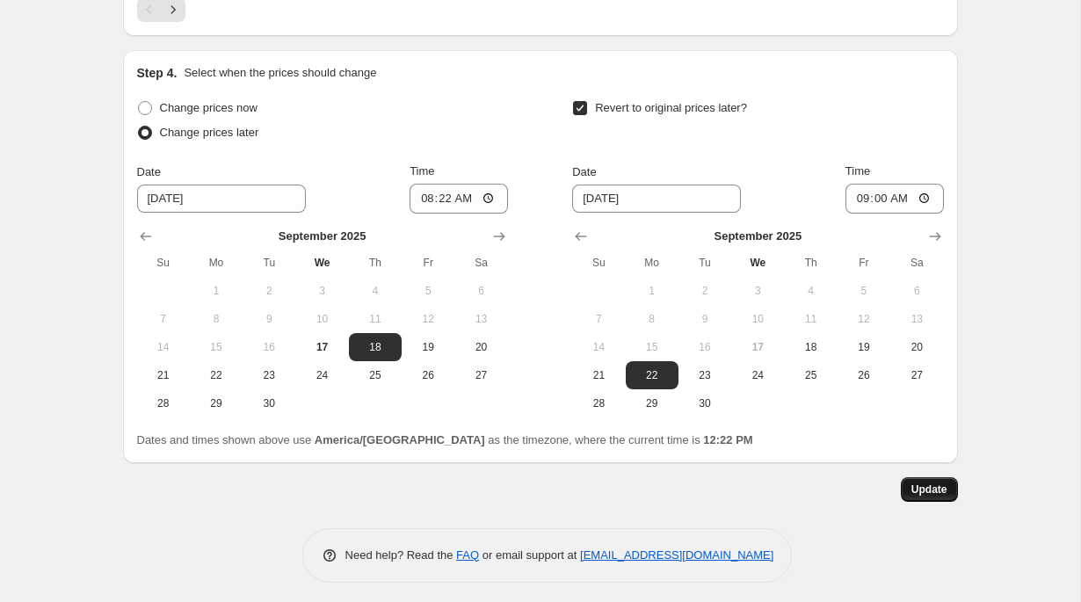
click at [919, 488] on span "Update" at bounding box center [930, 490] width 36 height 14
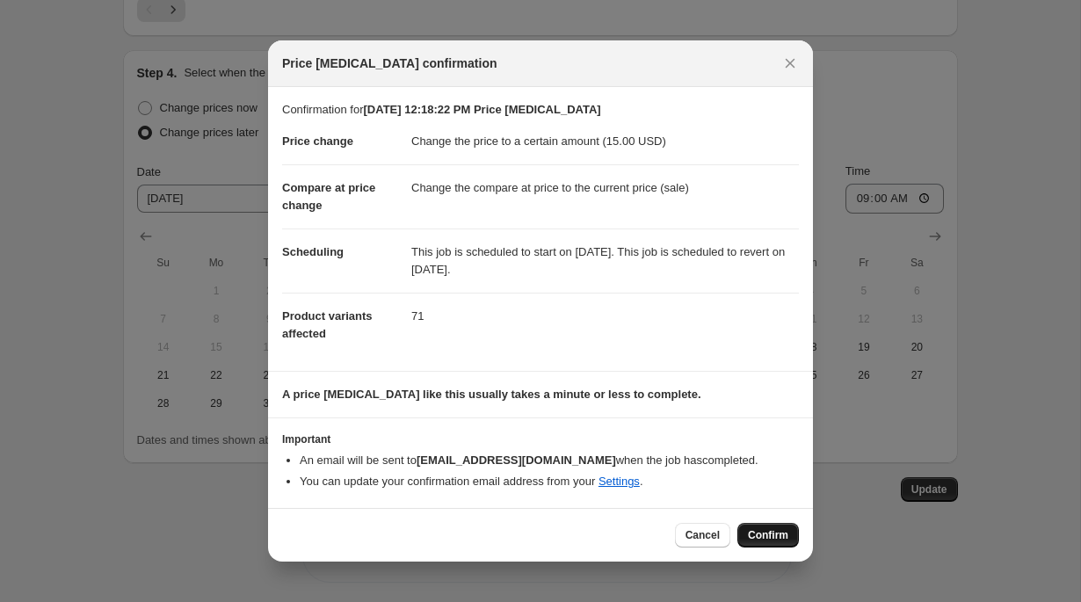
click at [763, 541] on span "Confirm" at bounding box center [768, 535] width 40 height 14
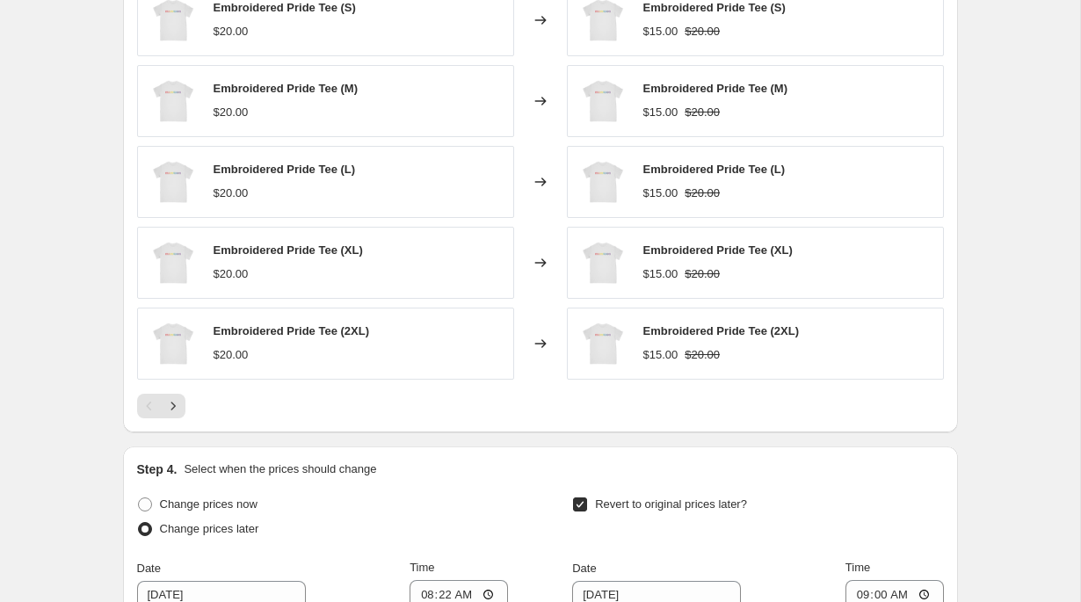
scroll to position [0, 0]
